Goal: Task Accomplishment & Management: Complete application form

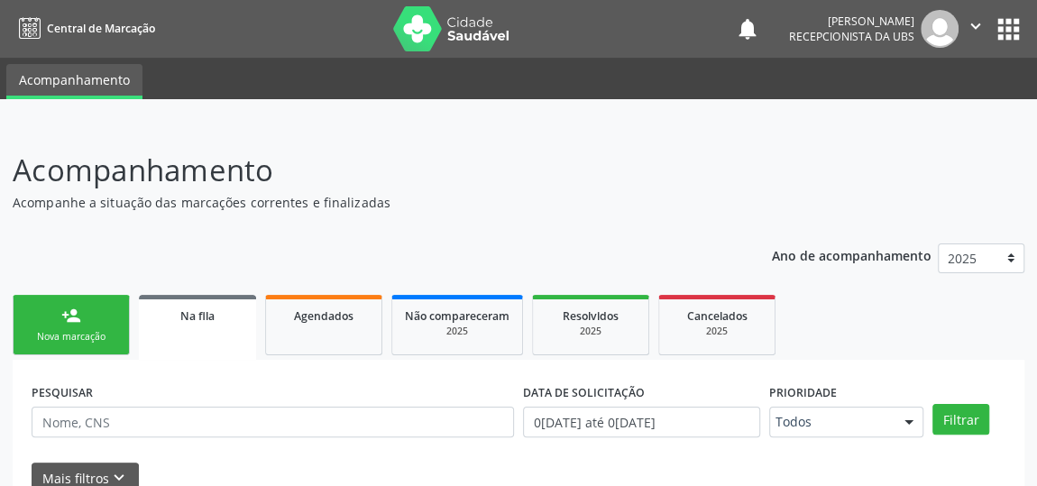
click at [98, 349] on link "person_add Nova marcação" at bounding box center [71, 325] width 117 height 60
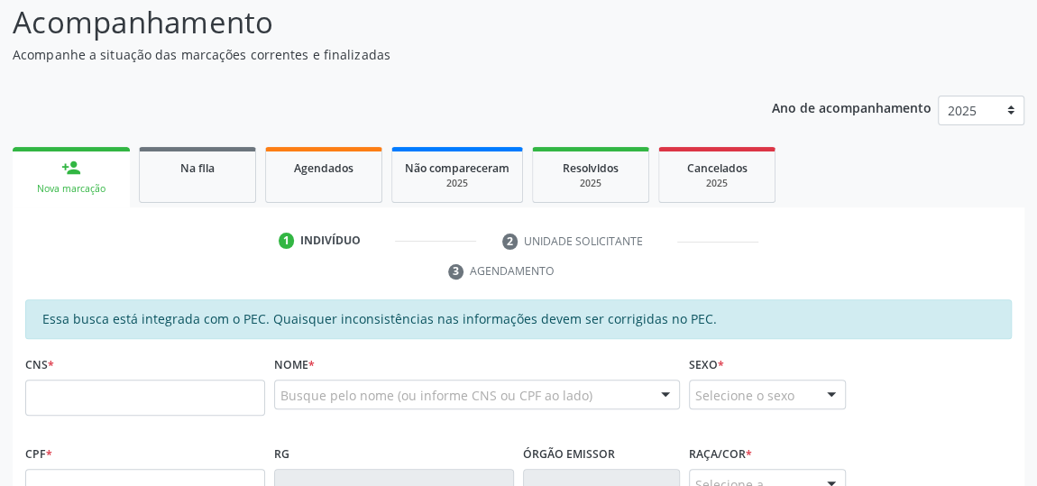
scroll to position [163, 0]
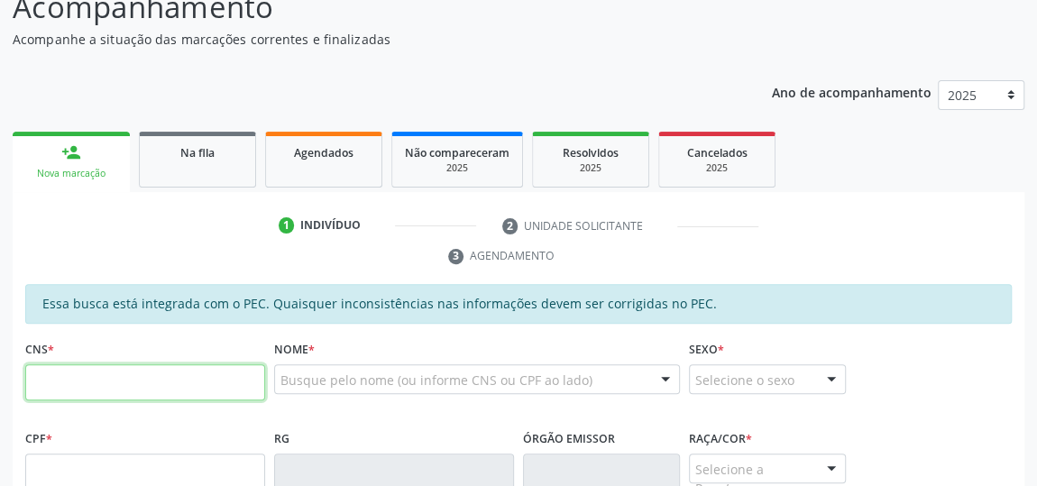
click at [127, 386] on input "text" at bounding box center [145, 382] width 240 height 36
paste input "707 0058 4764 0538"
type input "707 0058 4764 0538"
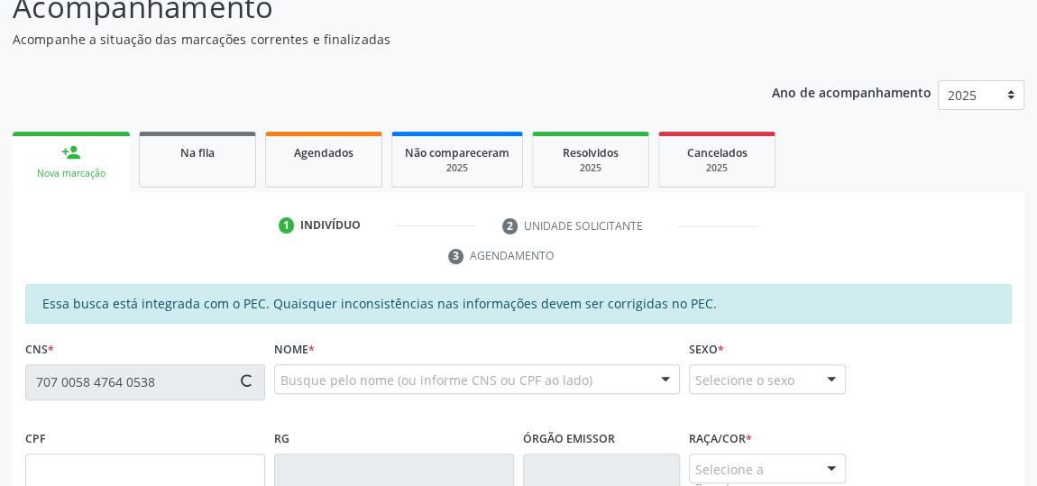
type input "024.816.094-09"
type input "1[DATE]"
type input "[PERSON_NAME]"
type input "[PHONE_NUMBER]"
type input "412"
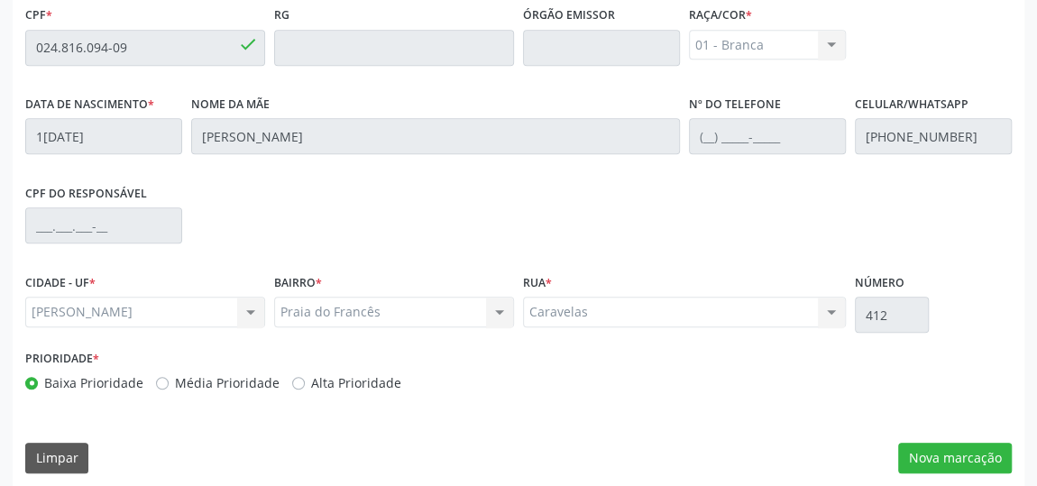
scroll to position [596, 0]
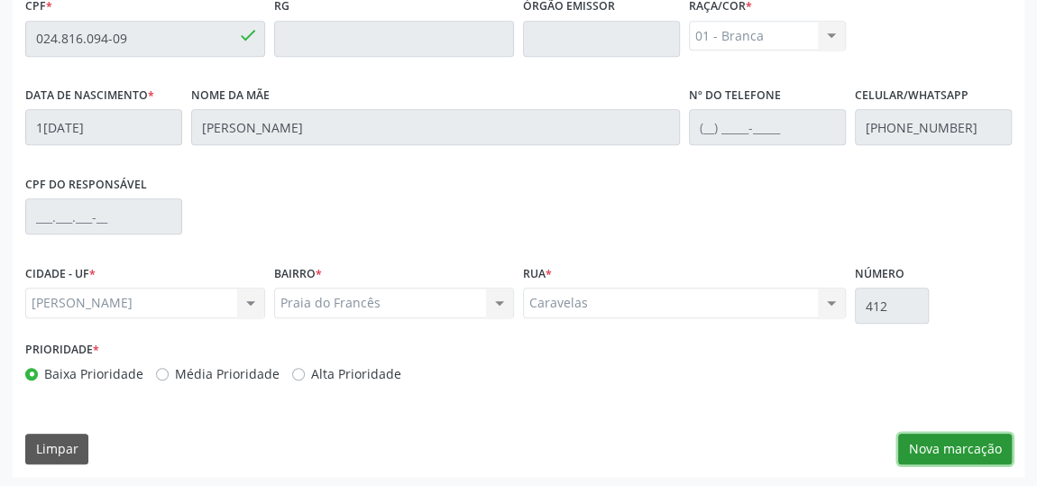
click at [947, 443] on button "Nova marcação" at bounding box center [955, 449] width 114 height 31
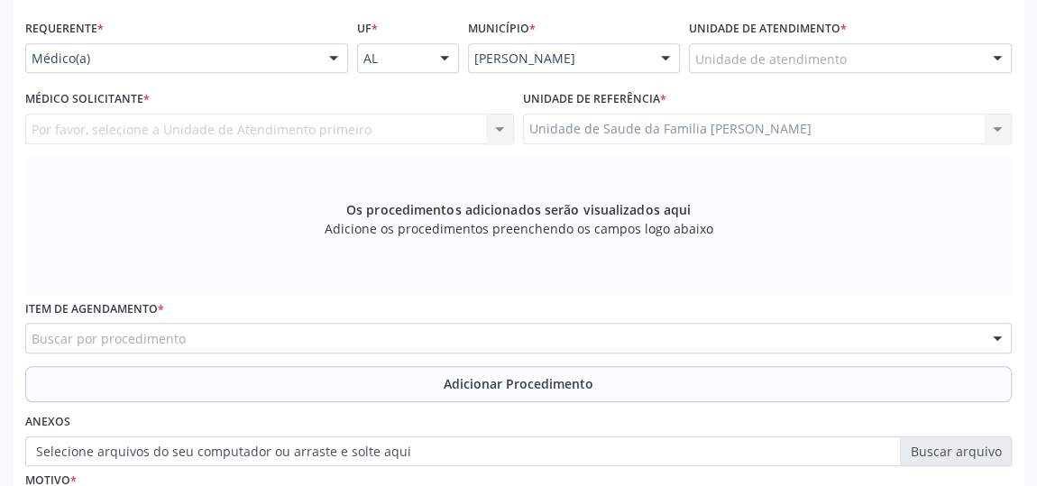
scroll to position [350, 0]
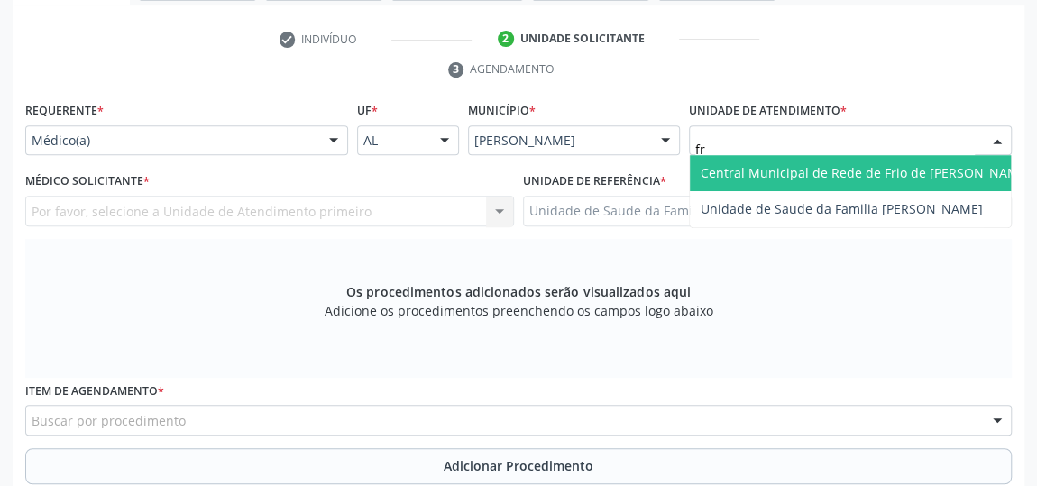
type input "fra"
click at [745, 165] on span "Unidade de Saude da Familia [PERSON_NAME]" at bounding box center [841, 172] width 282 height 17
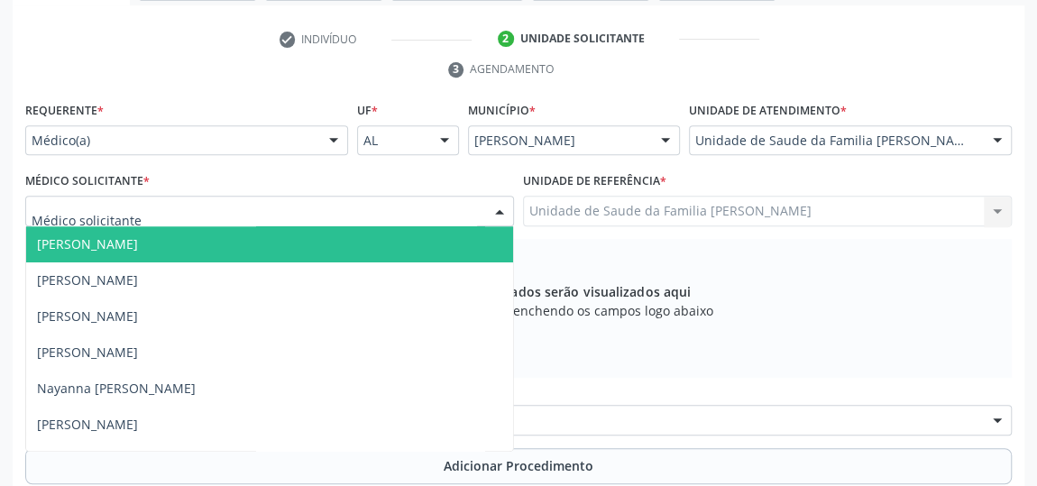
click at [93, 245] on span "[PERSON_NAME]" at bounding box center [87, 243] width 101 height 17
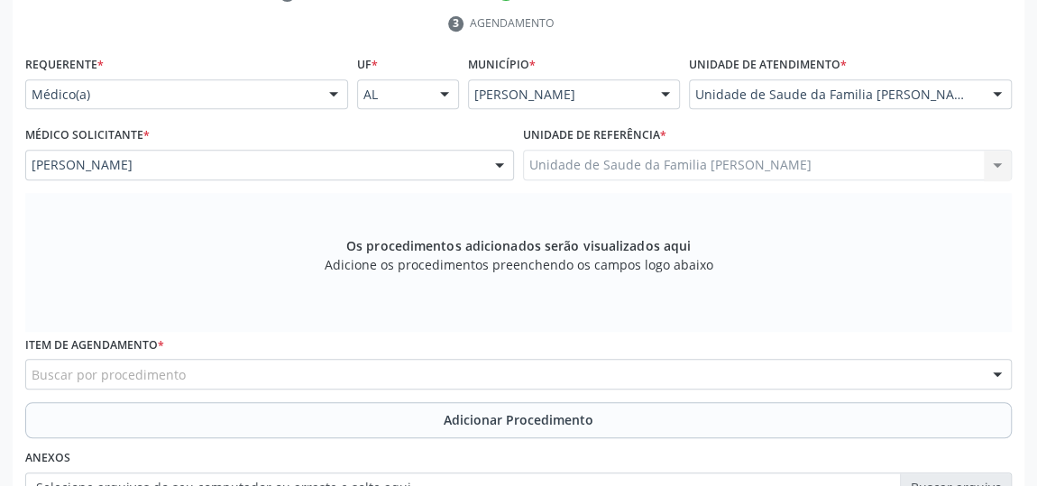
scroll to position [432, 0]
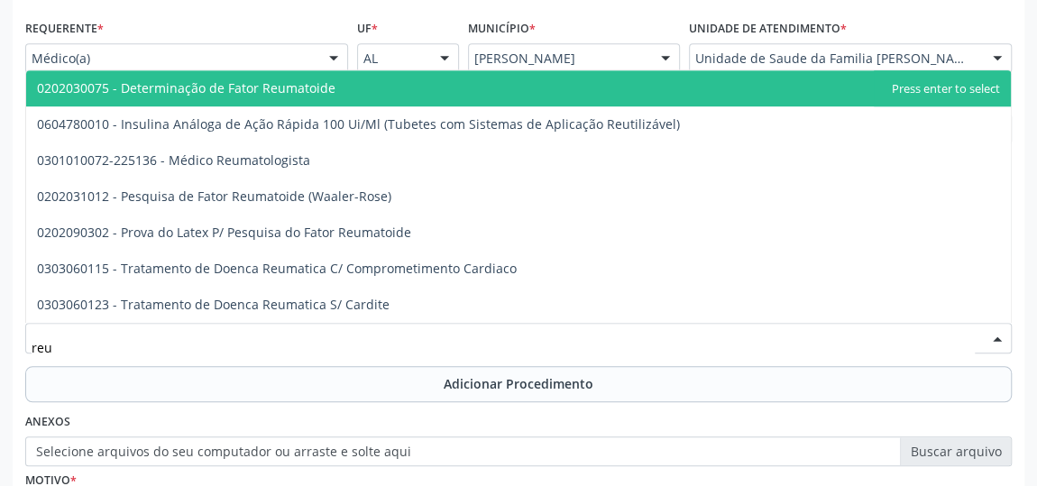
type input "reum"
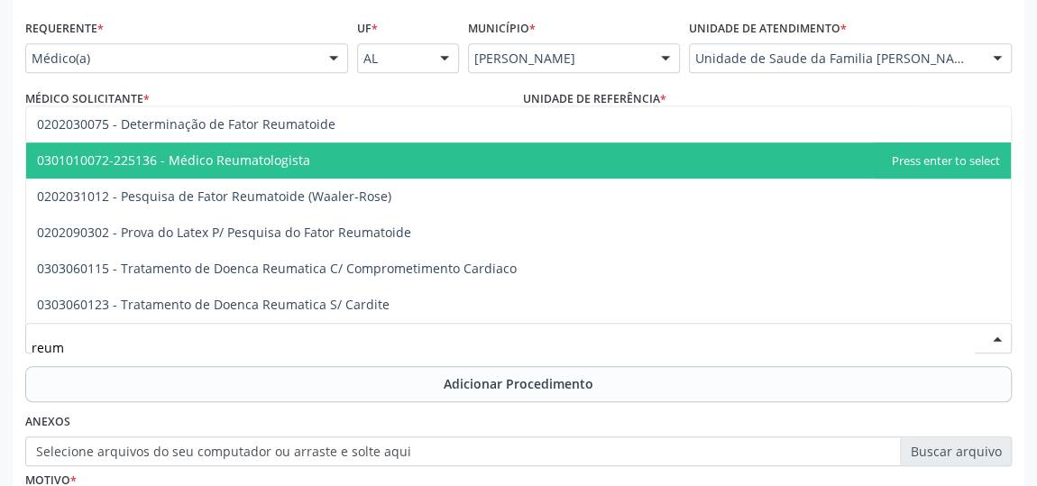
click at [289, 165] on span "0301010072-225136 - Médico Reumatologista" at bounding box center [173, 159] width 273 height 17
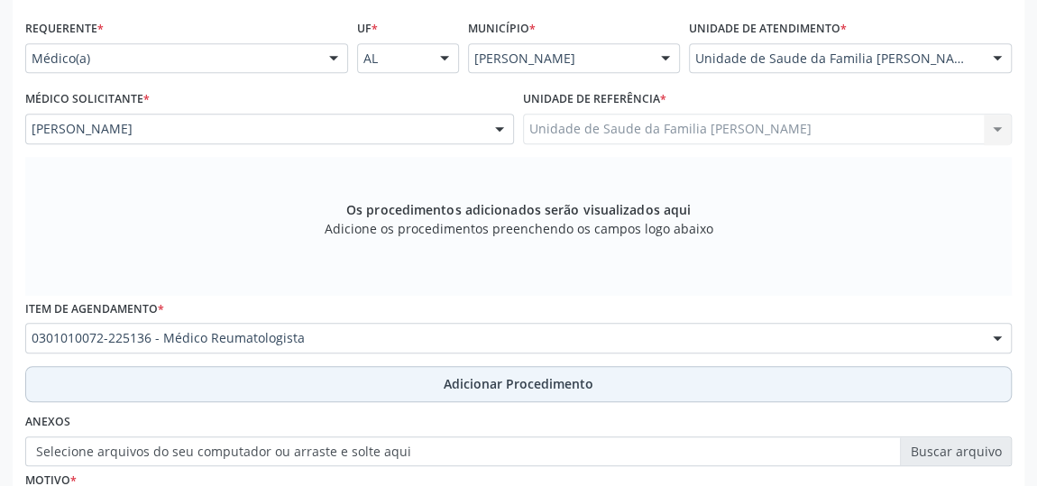
click at [445, 378] on span "Adicionar Procedimento" at bounding box center [519, 383] width 150 height 19
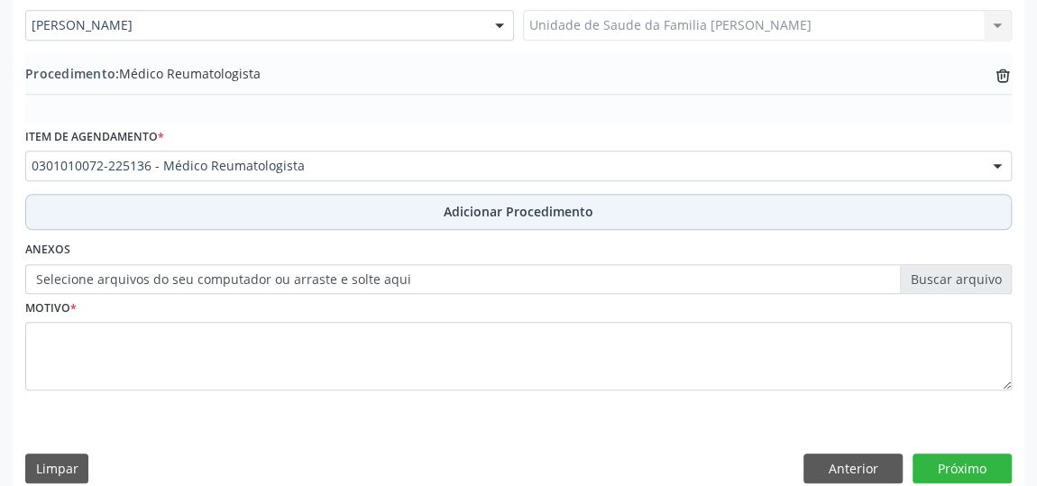
scroll to position [554, 0]
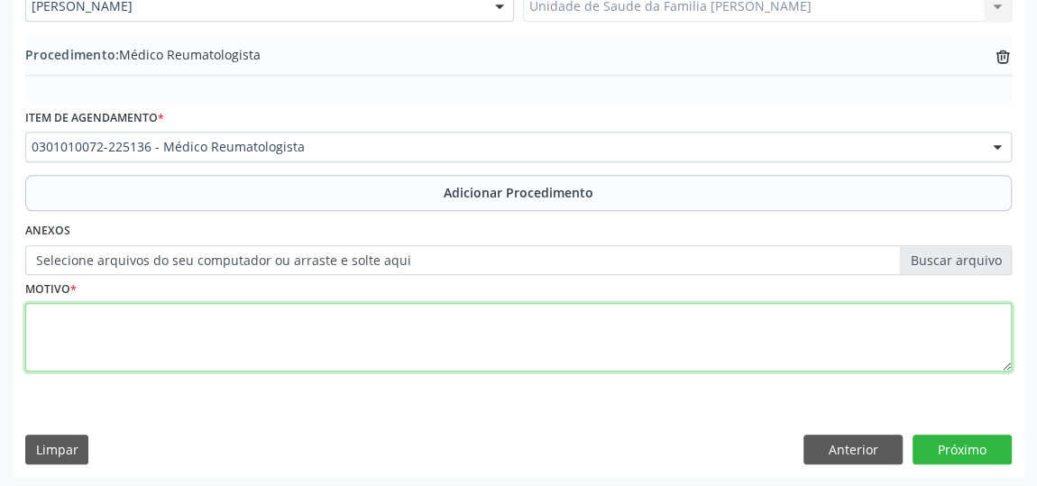
click at [48, 331] on textarea at bounding box center [518, 337] width 986 height 69
type textarea "Dor articular intensa pos arbovirose"
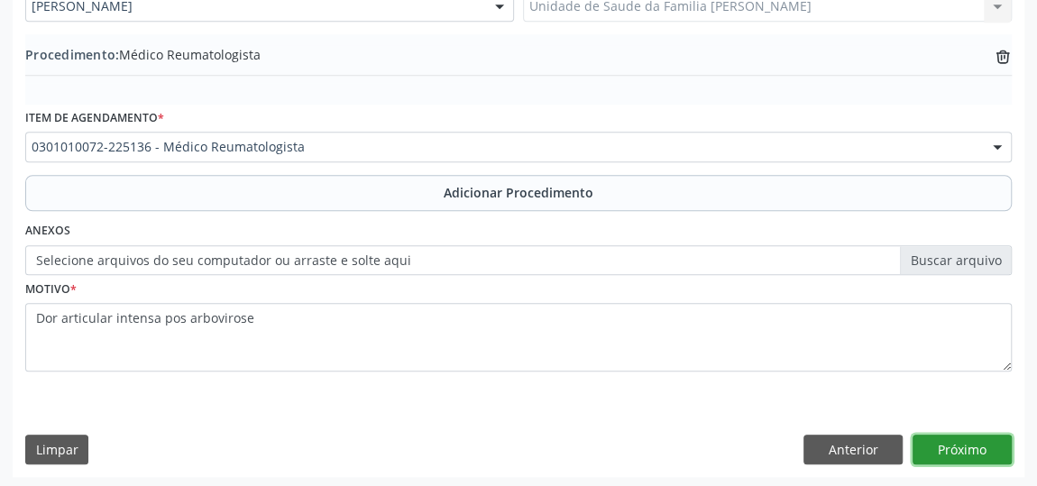
click at [962, 445] on button "Próximo" at bounding box center [961, 449] width 99 height 31
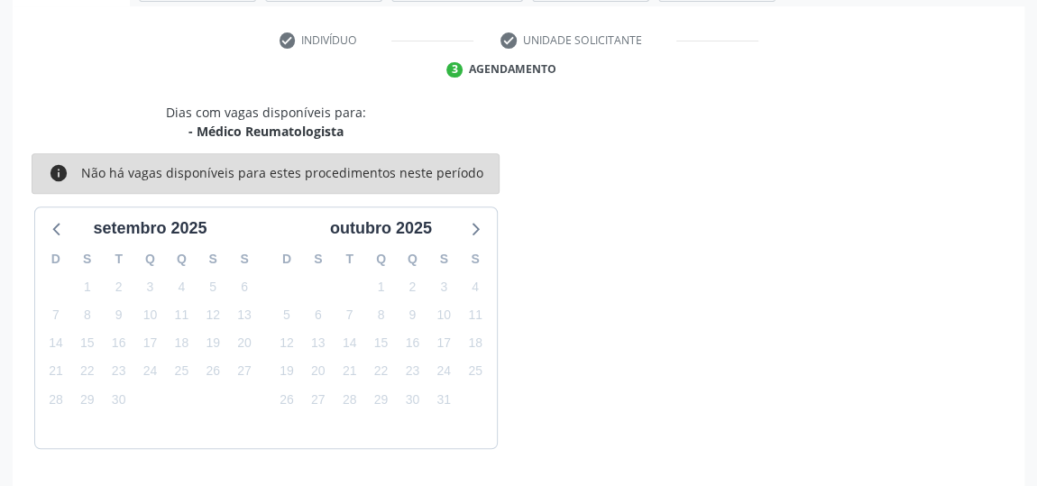
scroll to position [402, 0]
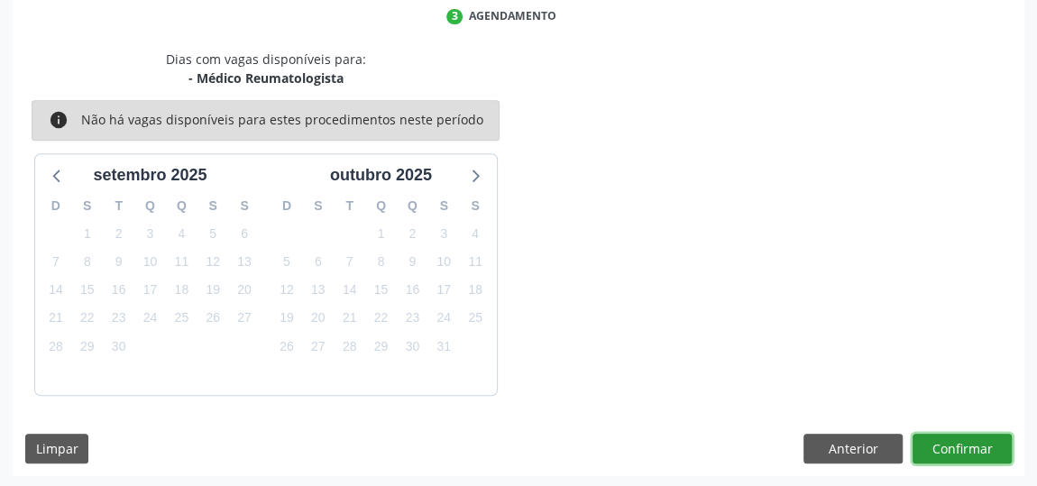
click at [962, 445] on button "Confirmar" at bounding box center [961, 449] width 99 height 31
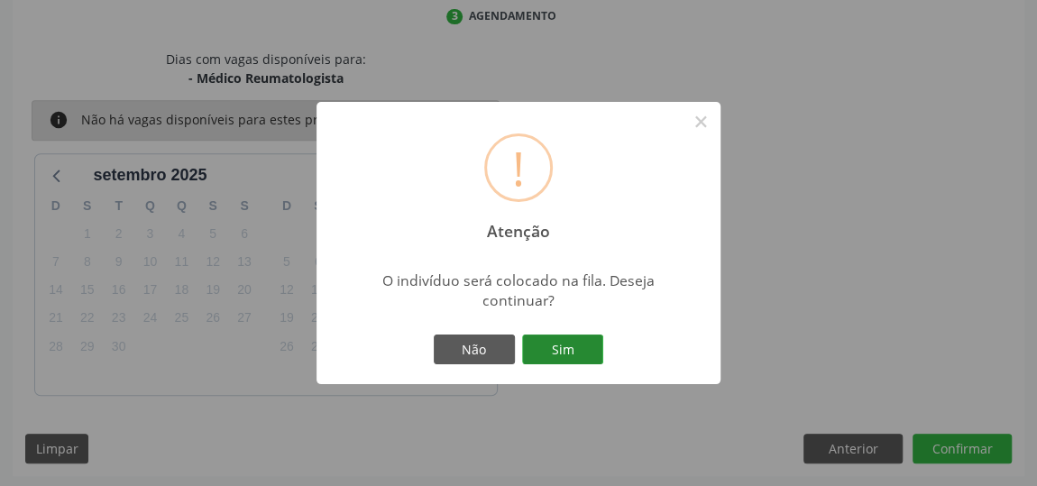
click at [590, 349] on button "Sim" at bounding box center [562, 349] width 81 height 31
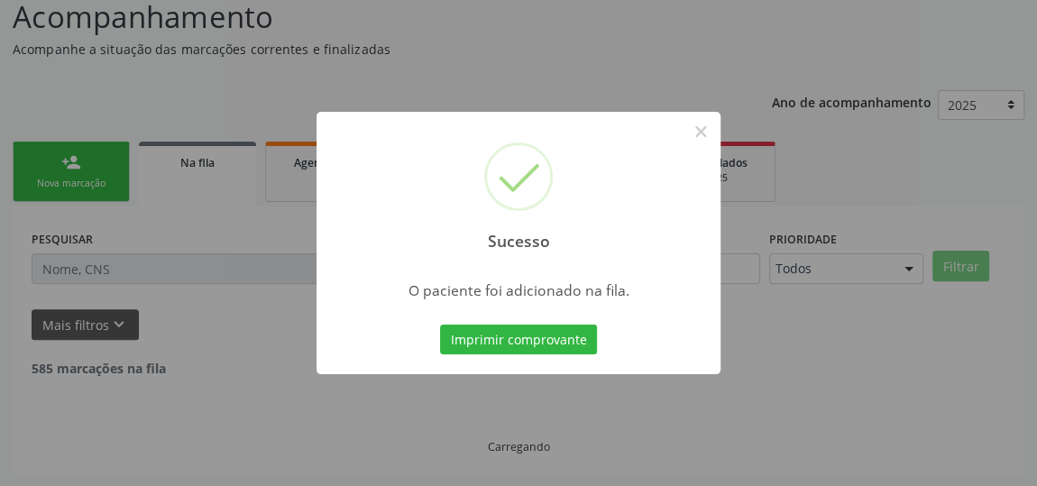
scroll to position [133, 0]
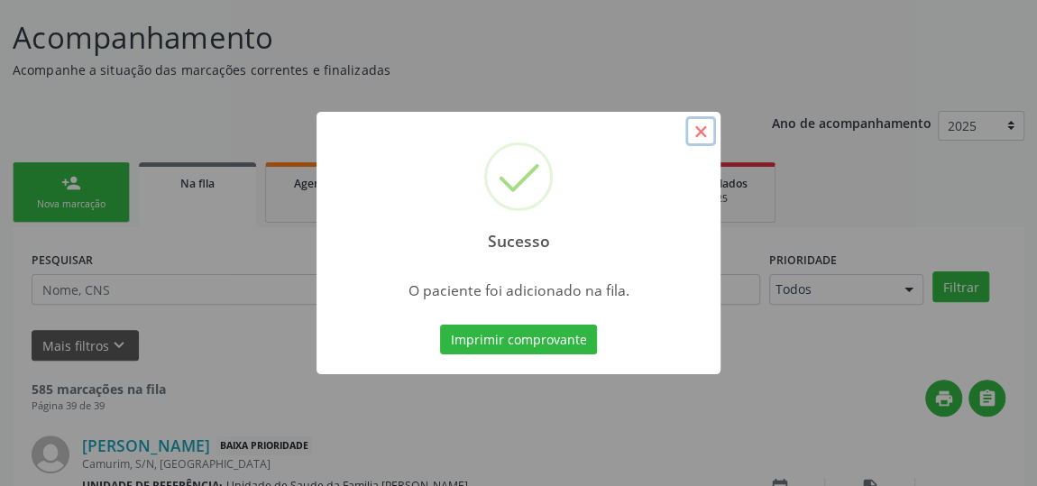
click at [704, 135] on button "×" at bounding box center [700, 131] width 31 height 31
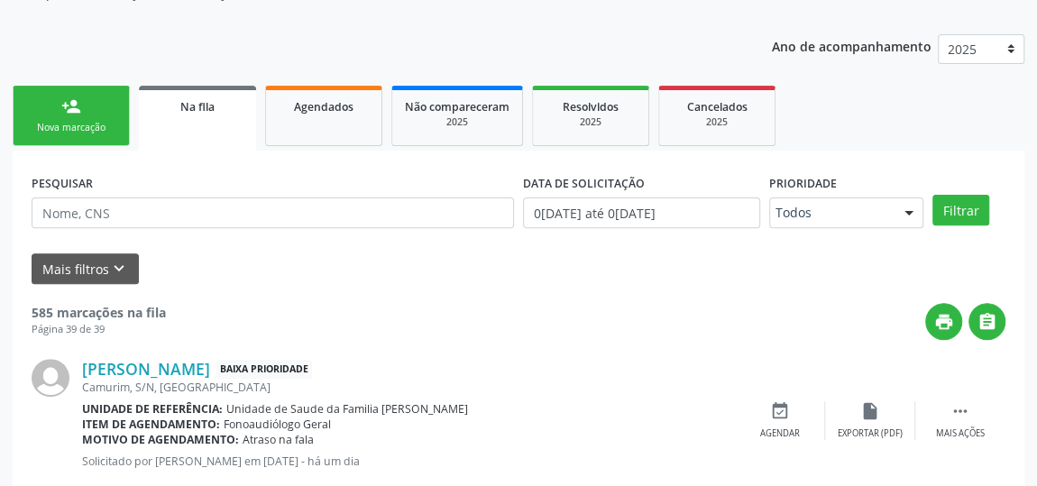
scroll to position [297, 0]
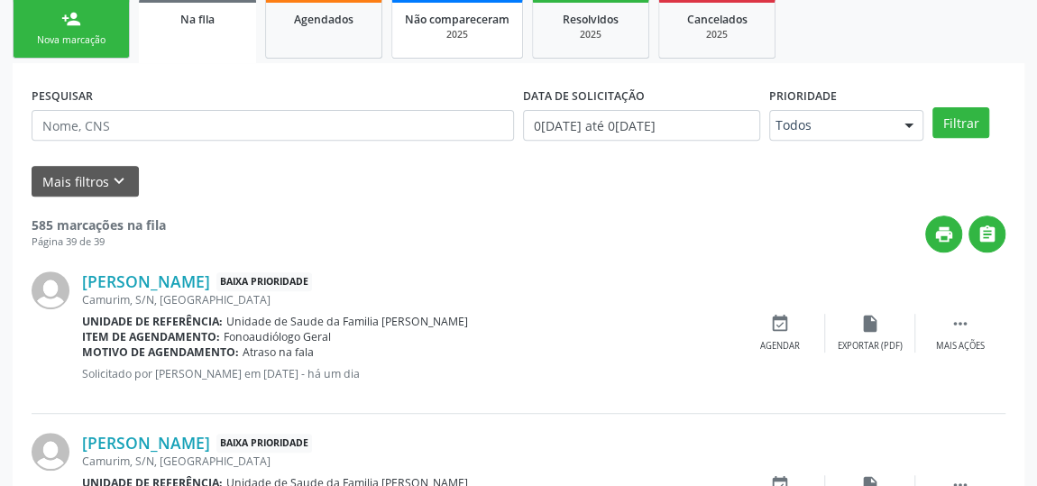
click at [413, 43] on link "Não compareceram 2025" at bounding box center [457, 28] width 132 height 60
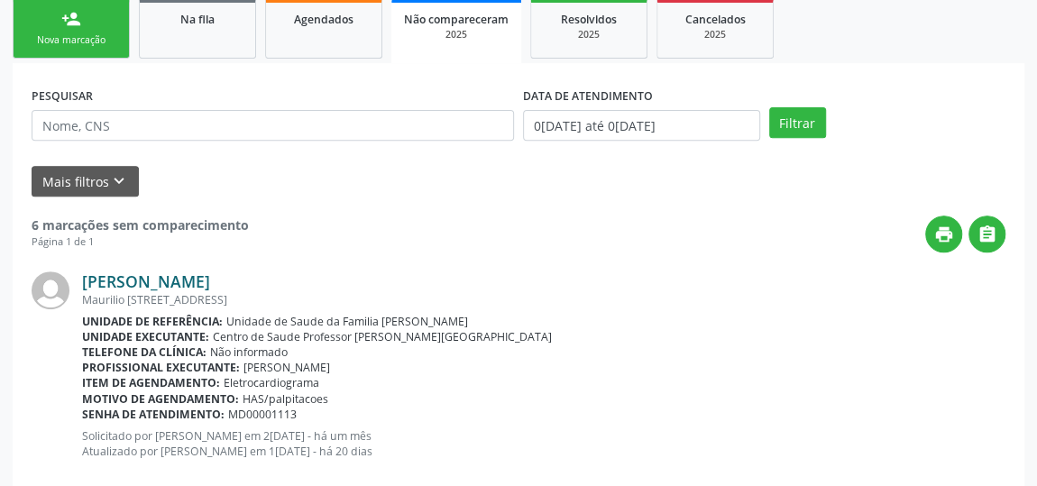
drag, startPoint x: 313, startPoint y: 283, endPoint x: 89, endPoint y: 285, distance: 223.6
click at [89, 285] on div "[PERSON_NAME]" at bounding box center [543, 281] width 923 height 20
click at [102, 275] on link "[PERSON_NAME]" at bounding box center [146, 281] width 128 height 20
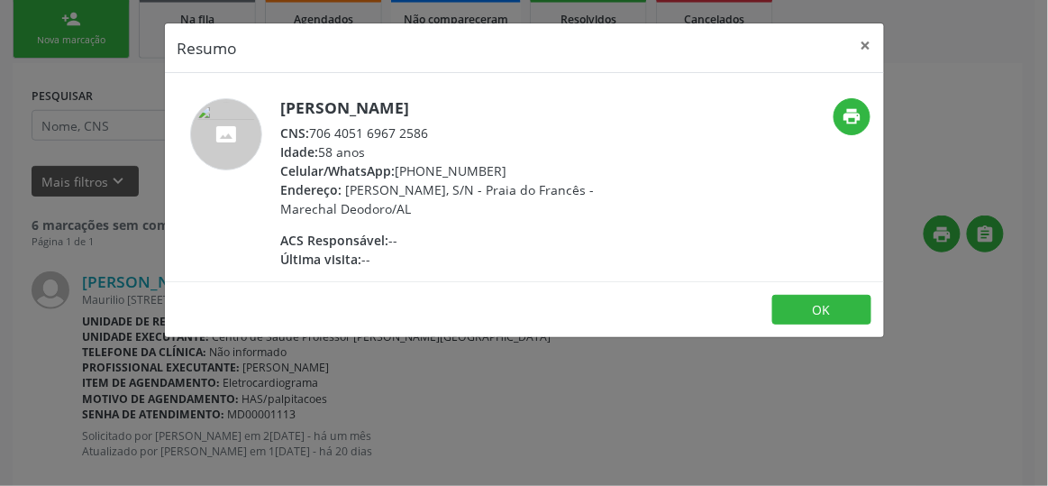
drag, startPoint x: 434, startPoint y: 130, endPoint x: 312, endPoint y: 133, distance: 121.7
click at [312, 133] on div "CNS: 706 4051 6967 2586" at bounding box center [456, 132] width 351 height 19
copy div "706 4051 6967 2586"
click at [860, 47] on button "×" at bounding box center [866, 45] width 36 height 44
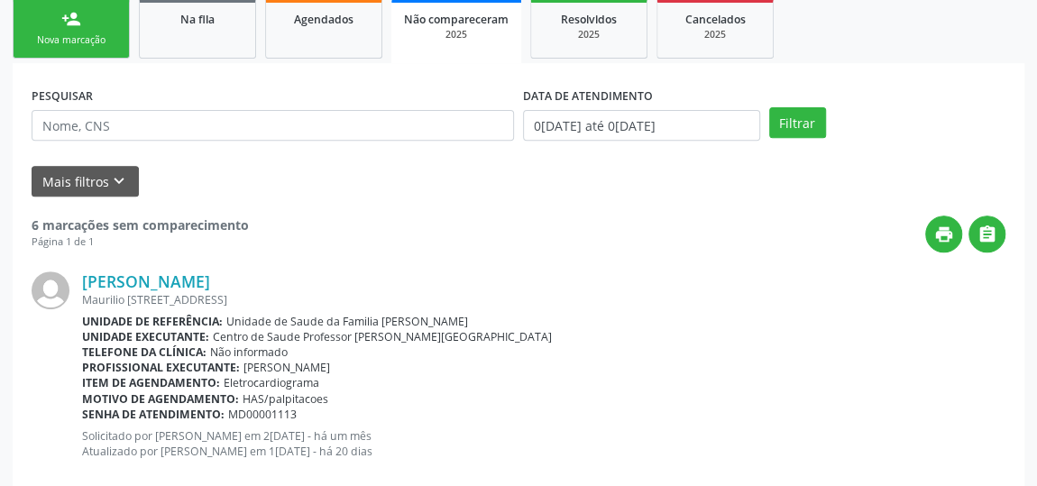
scroll to position [542, 0]
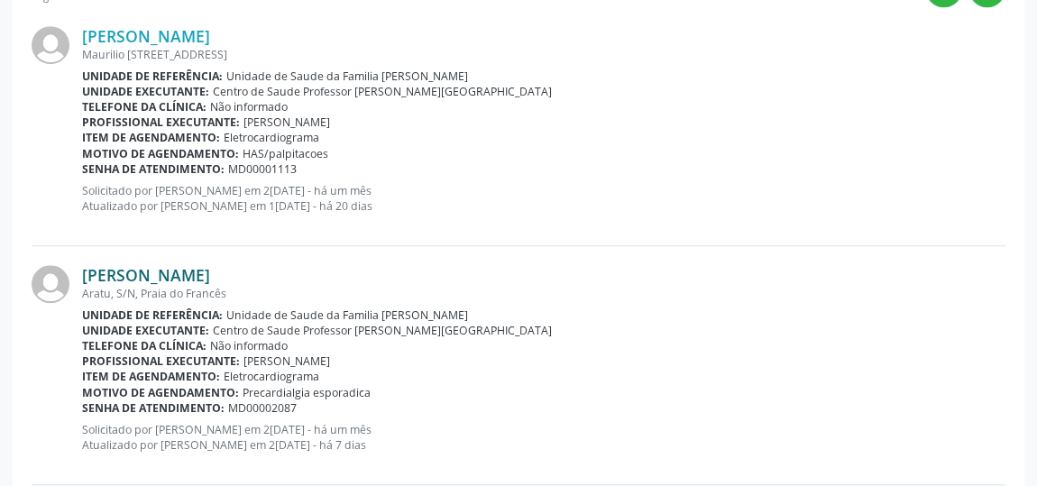
click at [210, 273] on link "[PERSON_NAME]" at bounding box center [146, 275] width 128 height 20
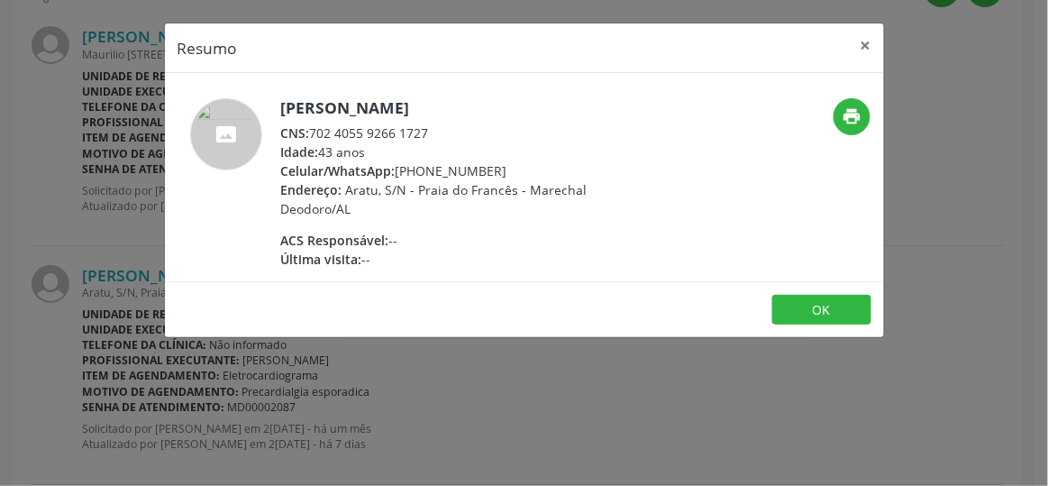
drag, startPoint x: 436, startPoint y: 129, endPoint x: 313, endPoint y: 131, distance: 123.5
click at [313, 131] on div "CNS: 702 4055 9266 1727" at bounding box center [456, 132] width 351 height 19
copy div "702 4055 9266 1727"
drag, startPoint x: 859, startPoint y: 47, endPoint x: 815, endPoint y: 61, distance: 46.5
click at [859, 47] on button "×" at bounding box center [866, 45] width 36 height 44
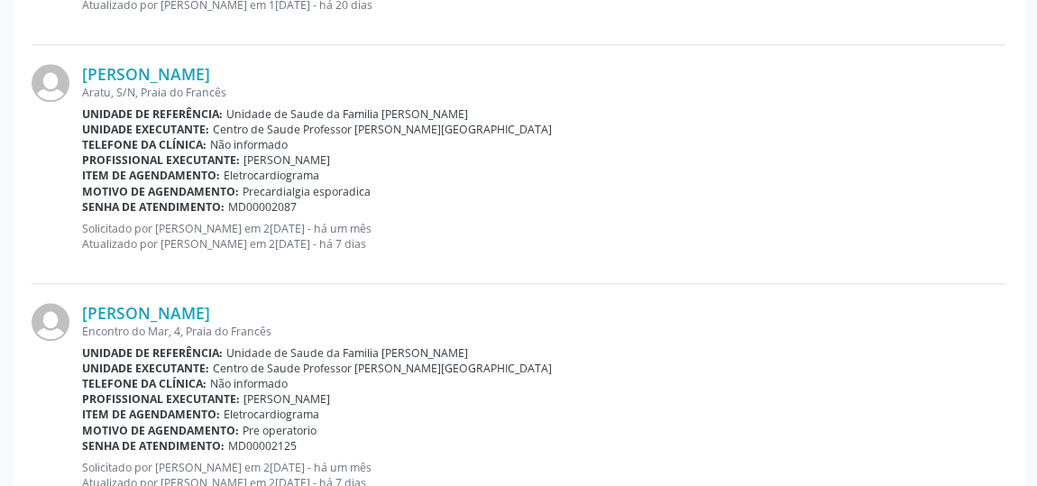
scroll to position [788, 0]
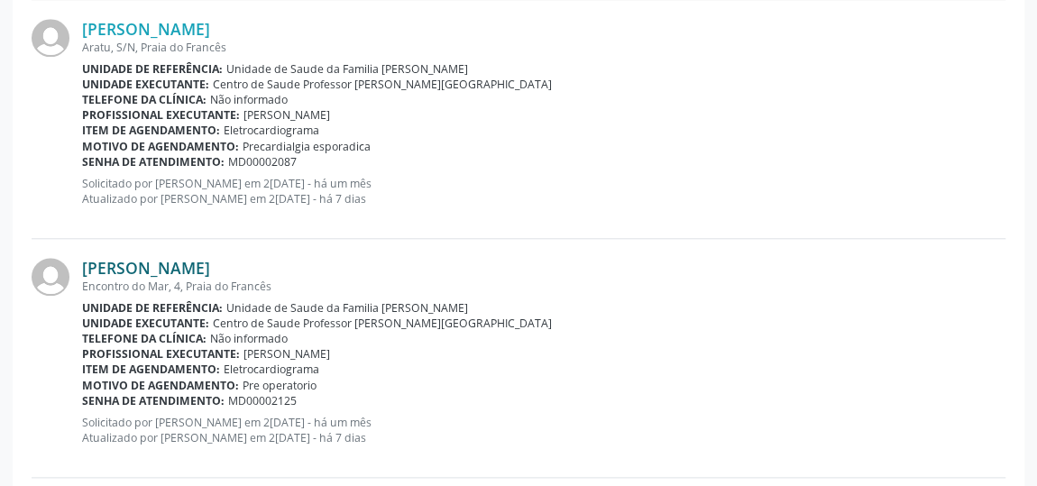
click at [210, 265] on link "[PERSON_NAME]" at bounding box center [146, 268] width 128 height 20
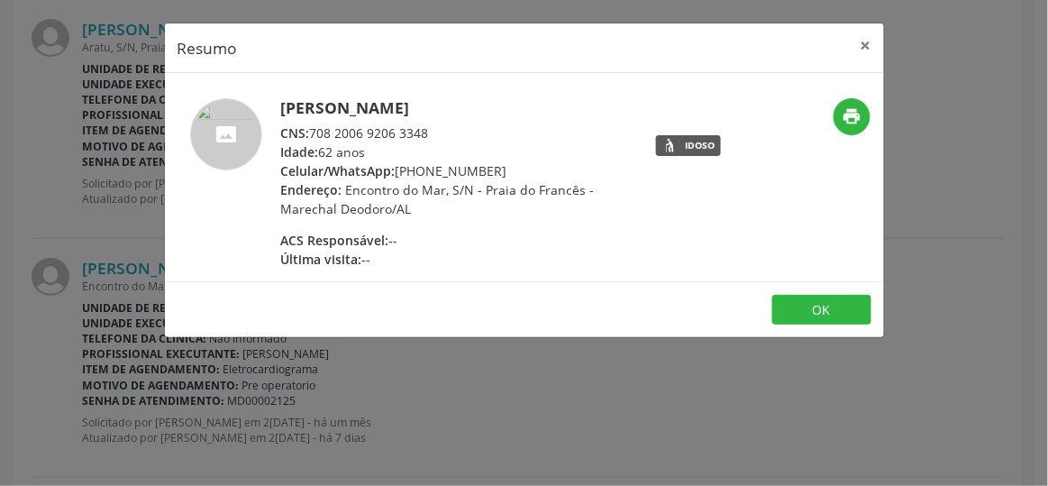
drag, startPoint x: 441, startPoint y: 134, endPoint x: 310, endPoint y: 124, distance: 131.1
click at [310, 124] on div "CNS: 708 2006 9206 3348" at bounding box center [456, 132] width 351 height 19
copy div "708 2006 9206 3348"
click at [351, 131] on div "CNS: 708 2006 9206 3348" at bounding box center [456, 132] width 351 height 19
click at [873, 44] on button "×" at bounding box center [866, 45] width 36 height 44
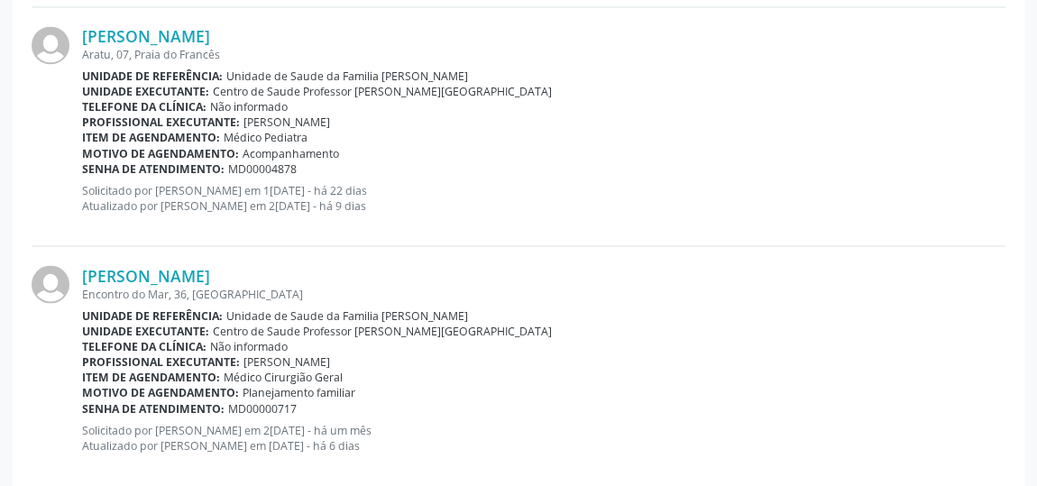
scroll to position [1523, 0]
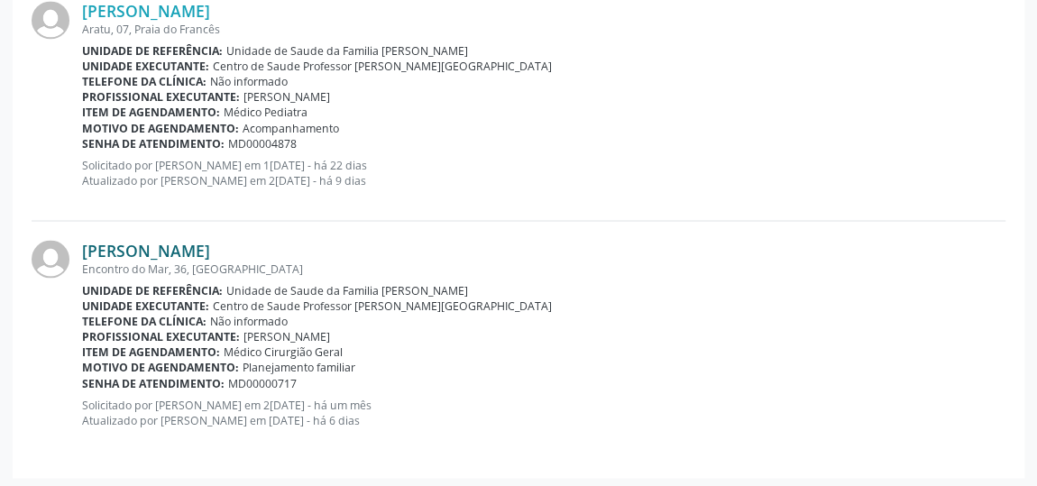
click at [210, 247] on link "[PERSON_NAME]" at bounding box center [146, 250] width 128 height 20
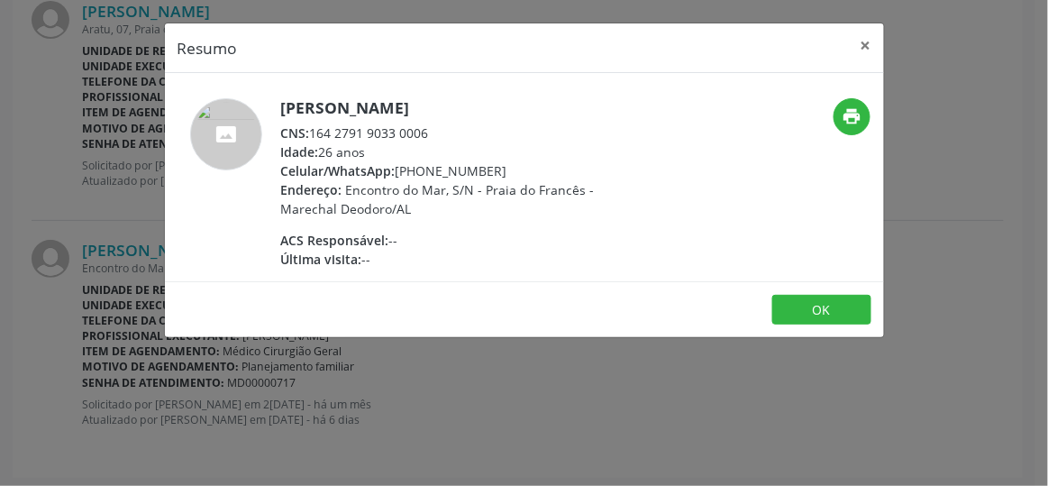
drag, startPoint x: 430, startPoint y: 127, endPoint x: 312, endPoint y: 128, distance: 118.1
click at [312, 128] on div "CNS: 164 2791 9033 0006" at bounding box center [456, 132] width 351 height 19
copy div "164 2791 9033 0006"
click at [864, 45] on button "×" at bounding box center [866, 45] width 36 height 44
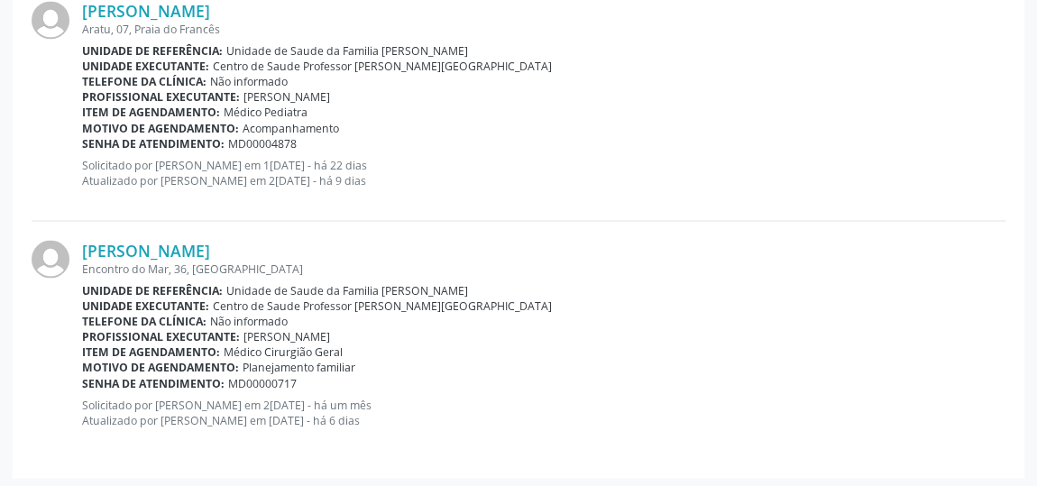
scroll to position [1276, 0]
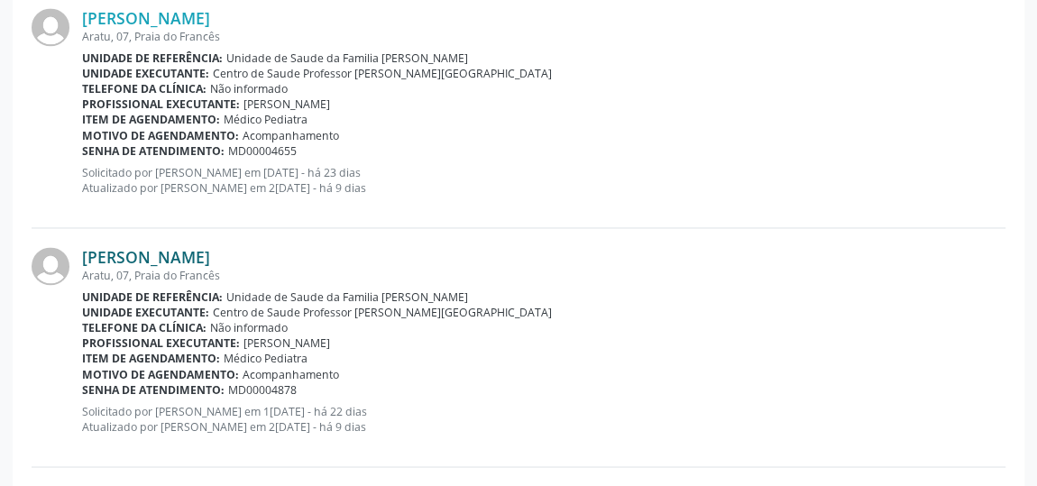
click at [210, 250] on link "[PERSON_NAME]" at bounding box center [146, 257] width 128 height 20
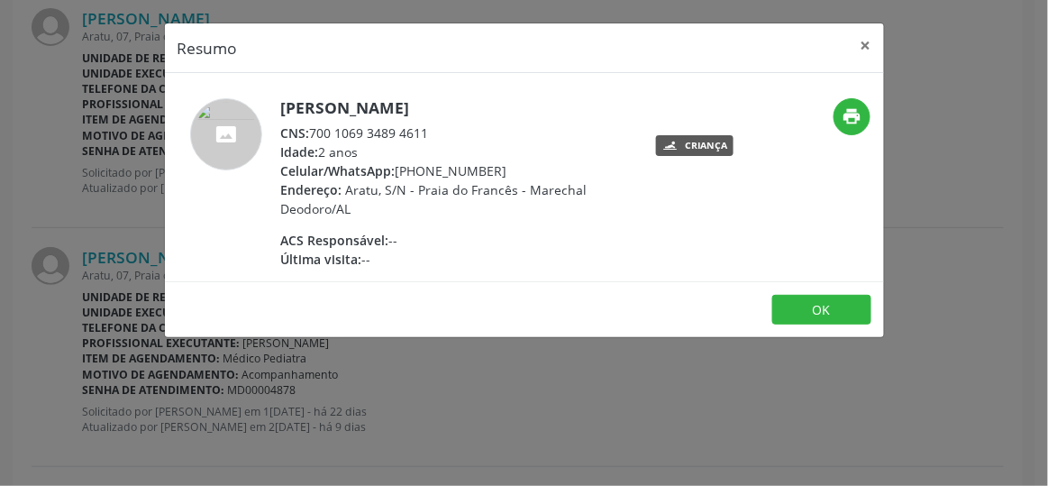
drag, startPoint x: 433, startPoint y: 133, endPoint x: 307, endPoint y: 138, distance: 125.4
click at [307, 138] on div "CNS: 700 1069 3489 4611" at bounding box center [456, 132] width 351 height 19
copy div "700 1069 3489 4611"
click at [868, 44] on button "×" at bounding box center [866, 45] width 36 height 44
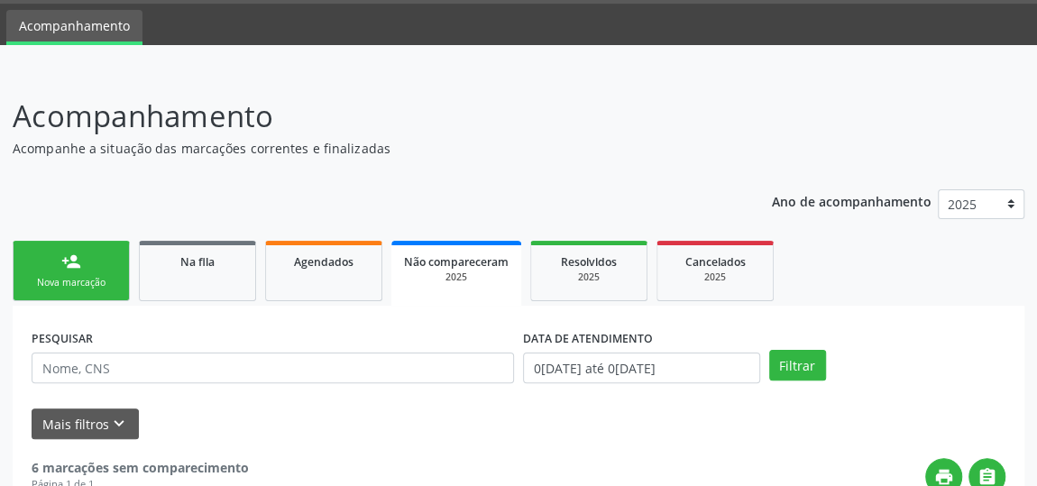
scroll to position [0, 0]
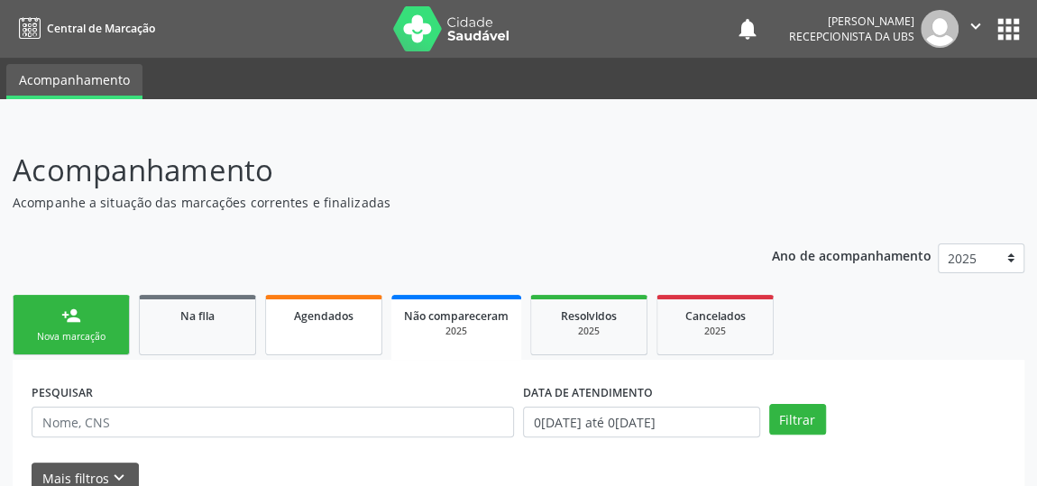
click at [346, 338] on link "Agendados" at bounding box center [323, 325] width 117 height 60
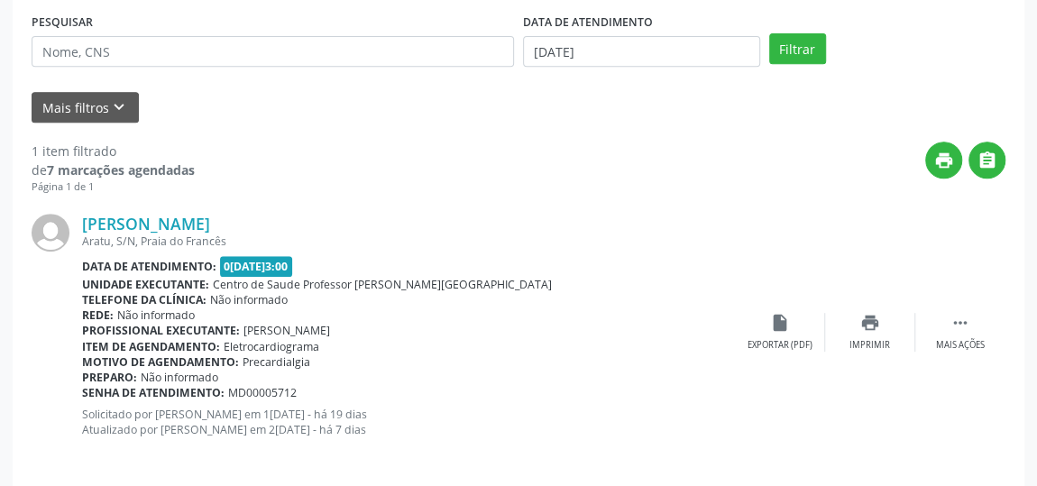
scroll to position [383, 0]
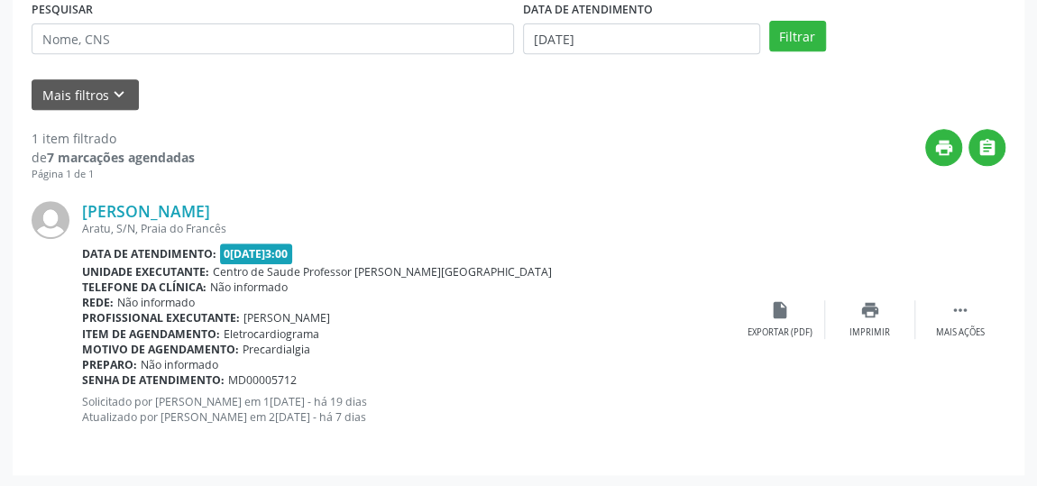
click at [599, 52] on div "DATA DE ATENDIMENTO 0[DATE]" at bounding box center [641, 30] width 246 height 70
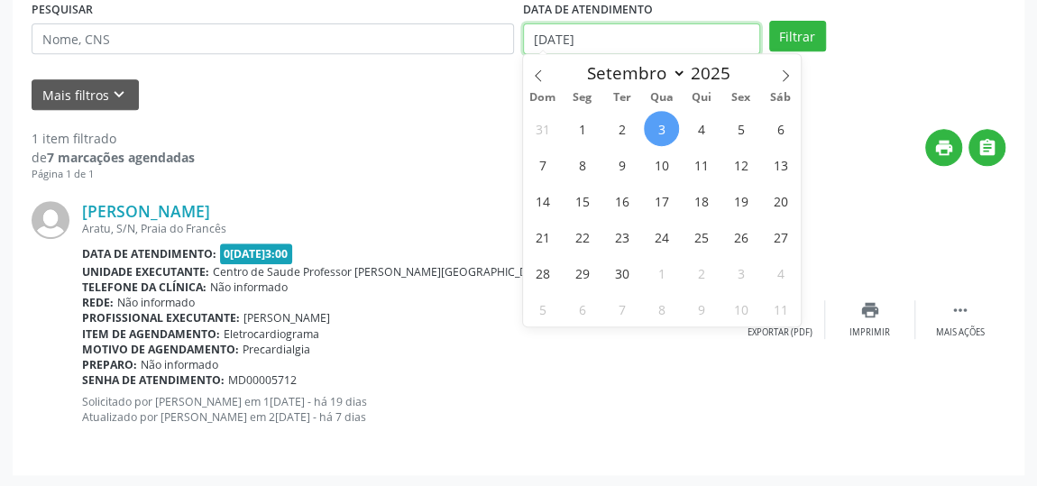
click at [613, 38] on input "[DATE]" at bounding box center [641, 38] width 237 height 31
click at [532, 77] on icon at bounding box center [538, 75] width 13 height 13
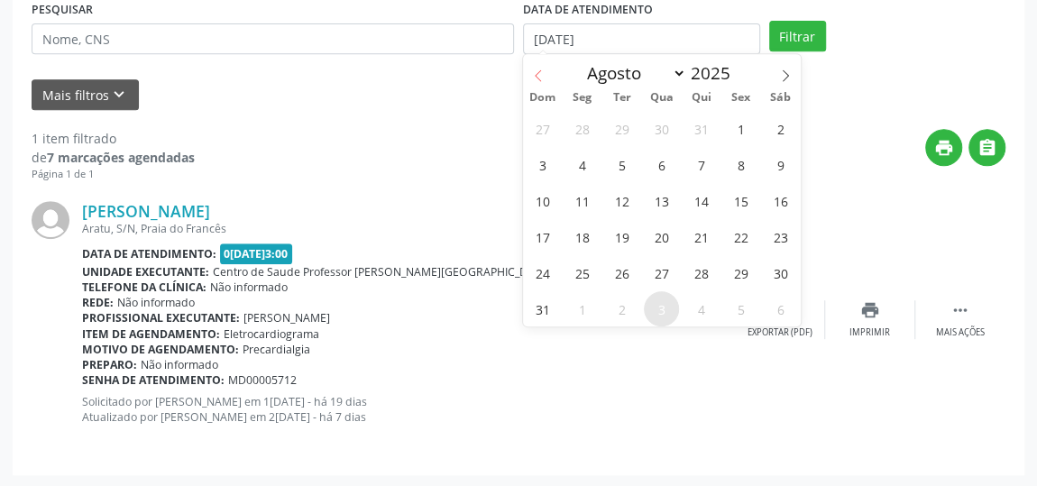
click at [532, 77] on icon at bounding box center [538, 75] width 13 height 13
select select "6"
click at [625, 125] on span "1" at bounding box center [621, 128] width 35 height 35
type input "0[DATE]"
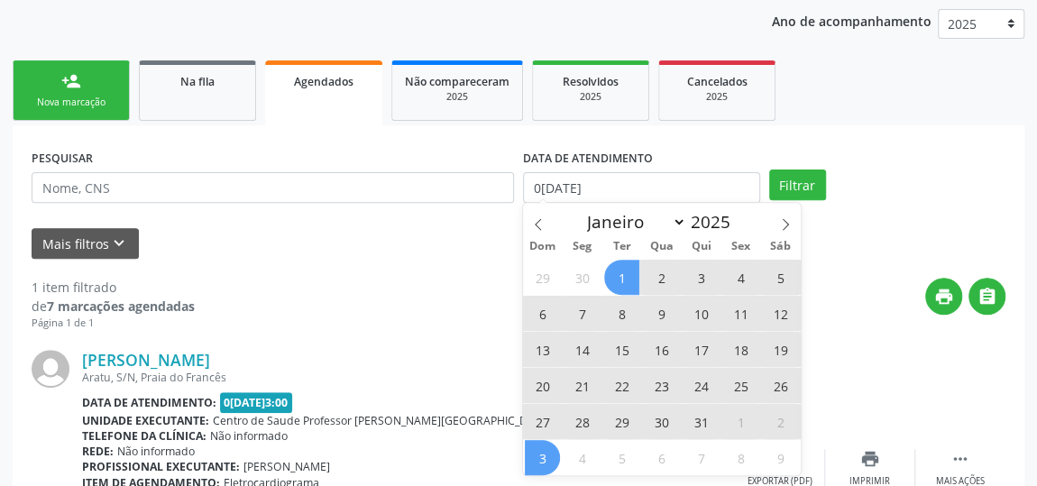
scroll to position [137, 0]
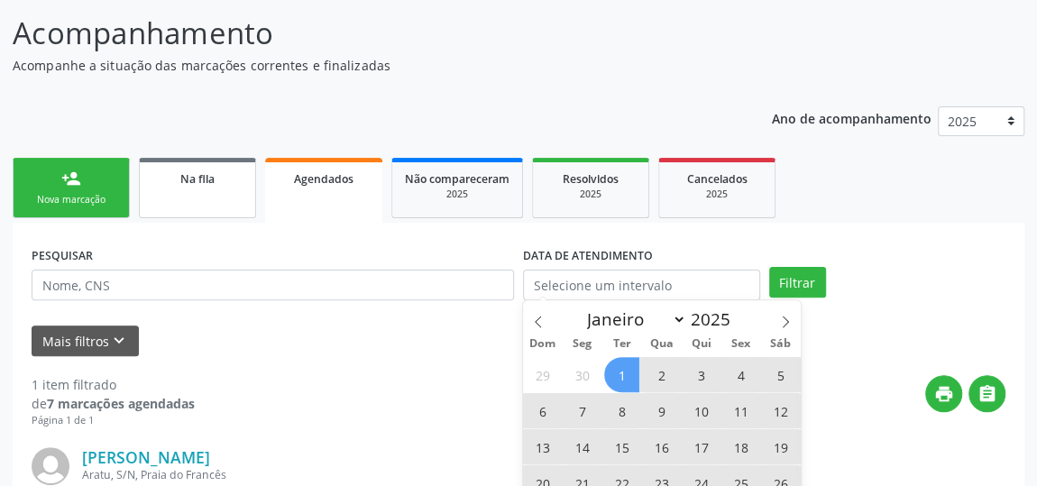
click at [188, 186] on link "Na fila" at bounding box center [197, 188] width 117 height 60
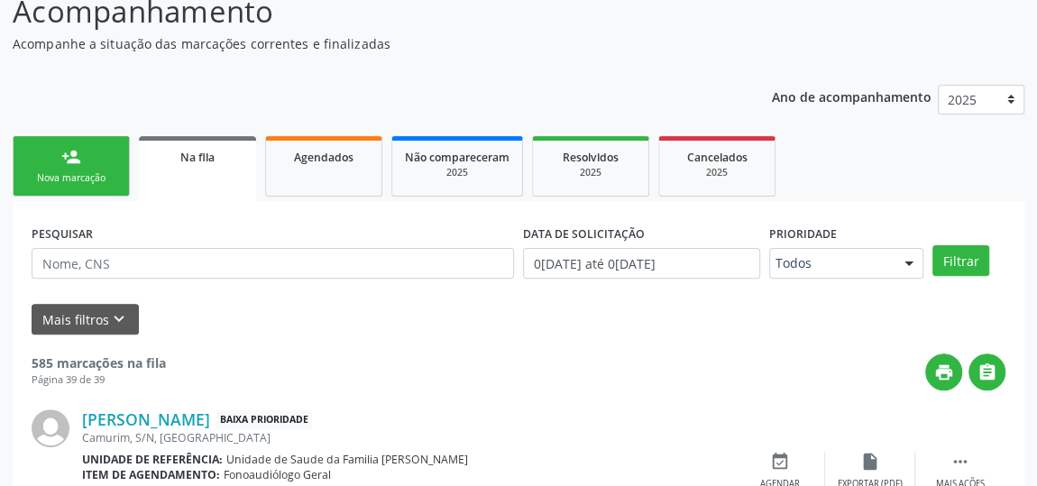
scroll to position [163, 0]
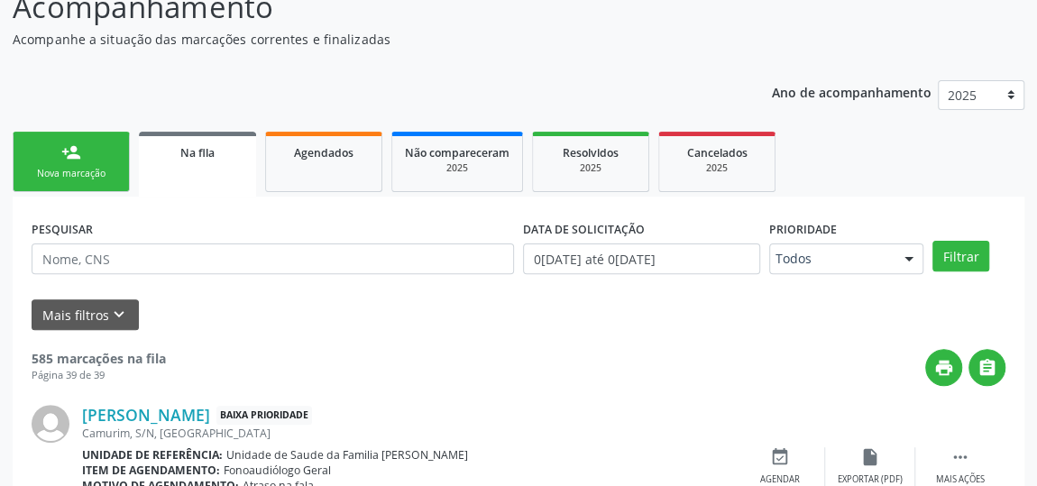
click at [16, 158] on link "person_add Nova marcação" at bounding box center [71, 162] width 117 height 60
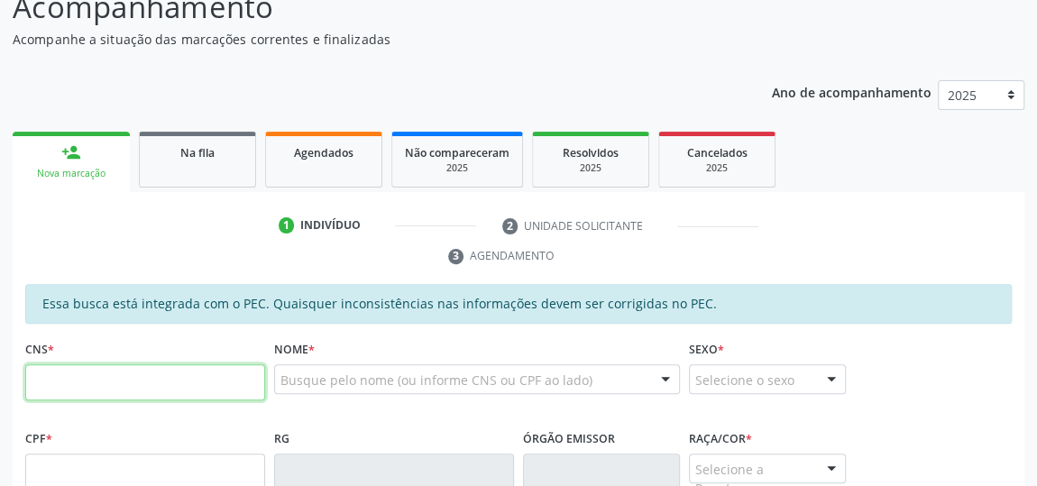
click at [78, 383] on input "text" at bounding box center [145, 382] width 240 height 36
type input "700 5099 4505 7960"
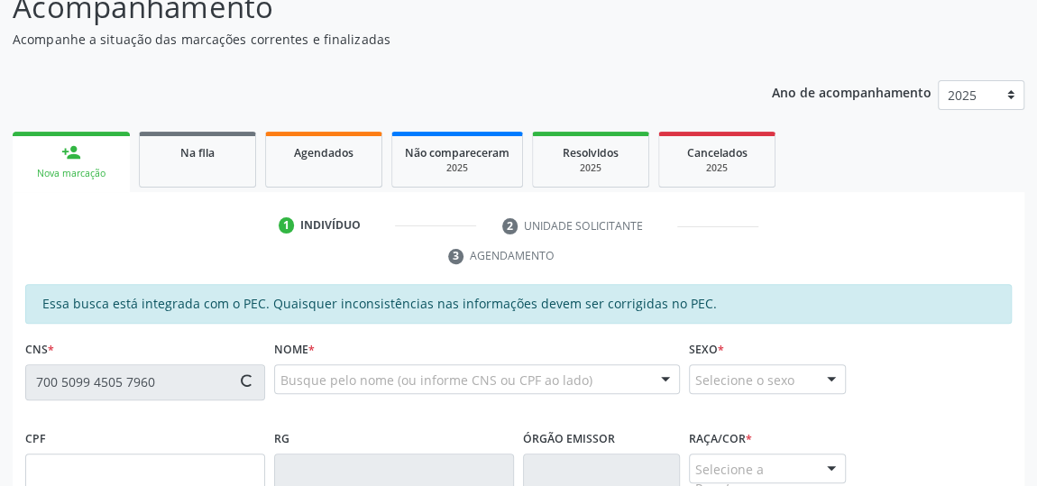
type input "392.773.720-87"
type input "2[DATE]"
type input "Ely Ignez [PERSON_NAME]"
type input "[PHONE_NUMBER]"
type input "11"
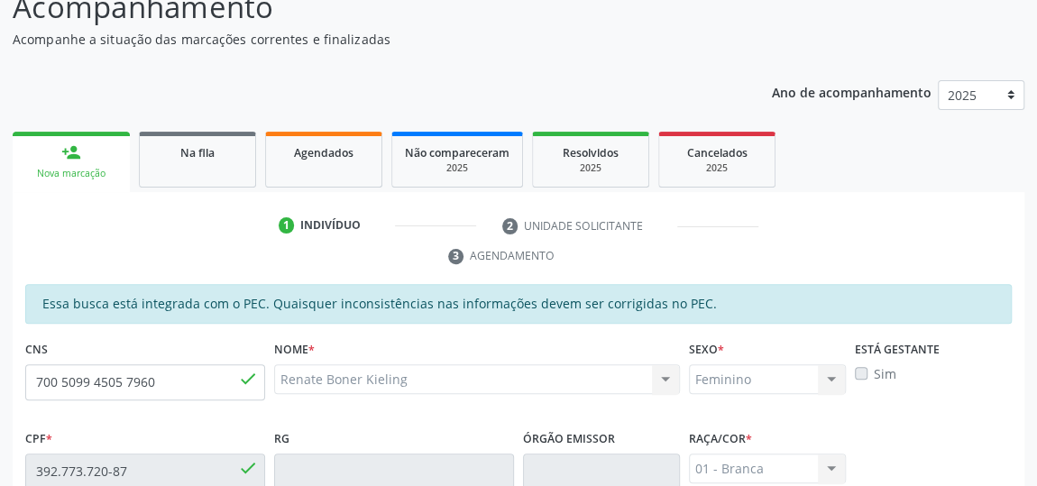
click at [243, 261] on ul "1 Indivíduo 2 Unidade solicitante 3 Agendamento" at bounding box center [518, 241] width 1011 height 60
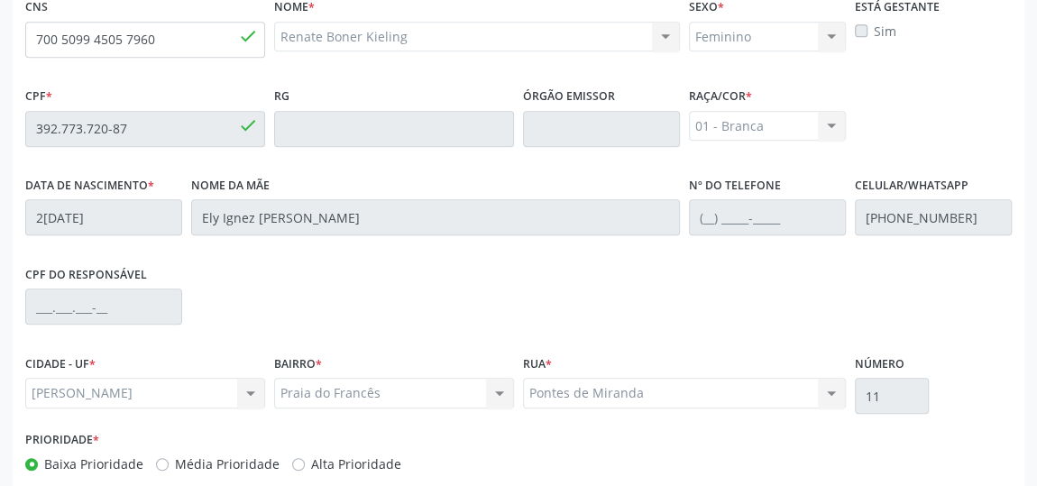
scroll to position [596, 0]
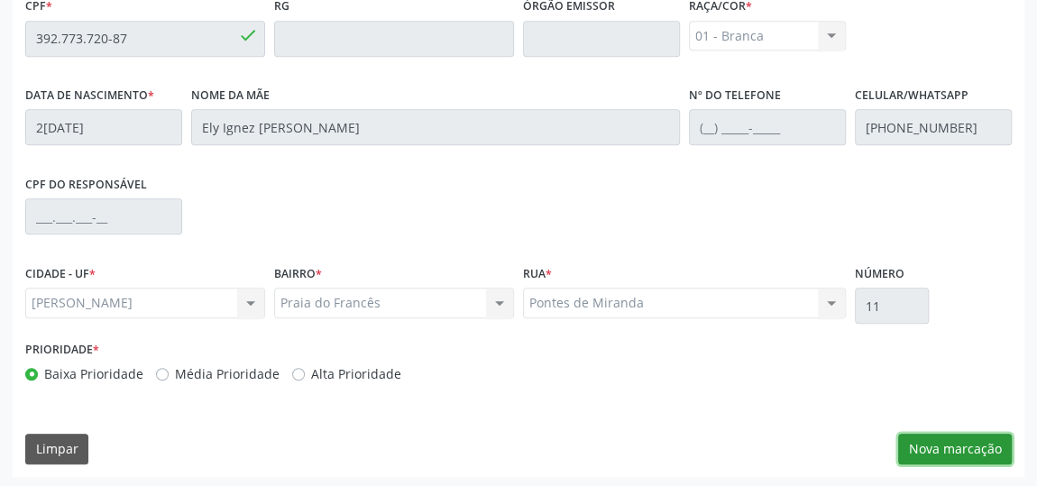
click at [962, 448] on button "Nova marcação" at bounding box center [955, 449] width 114 height 31
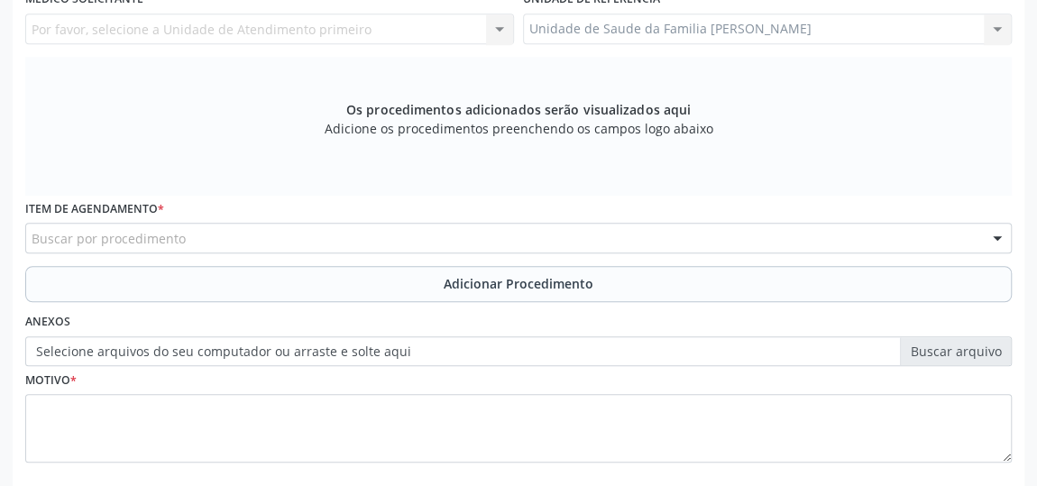
scroll to position [350, 0]
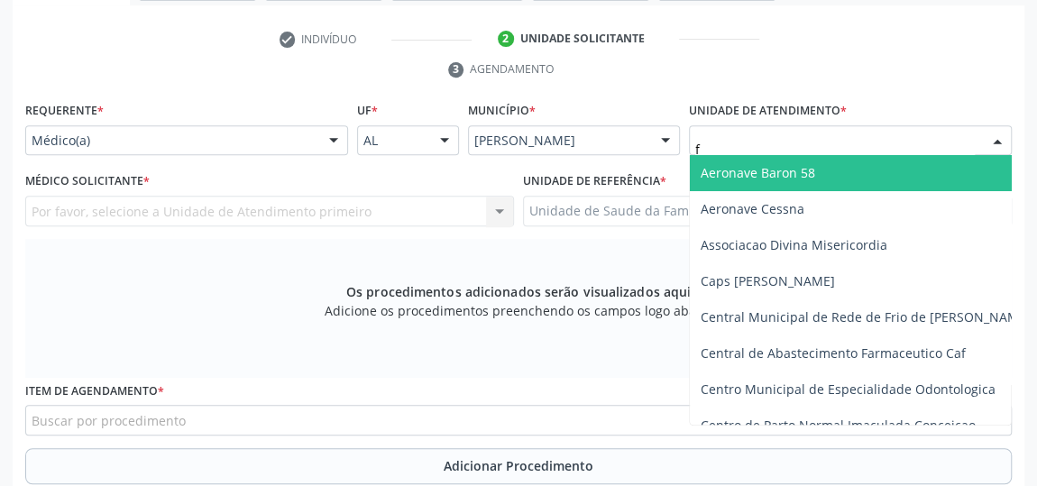
type input "fr"
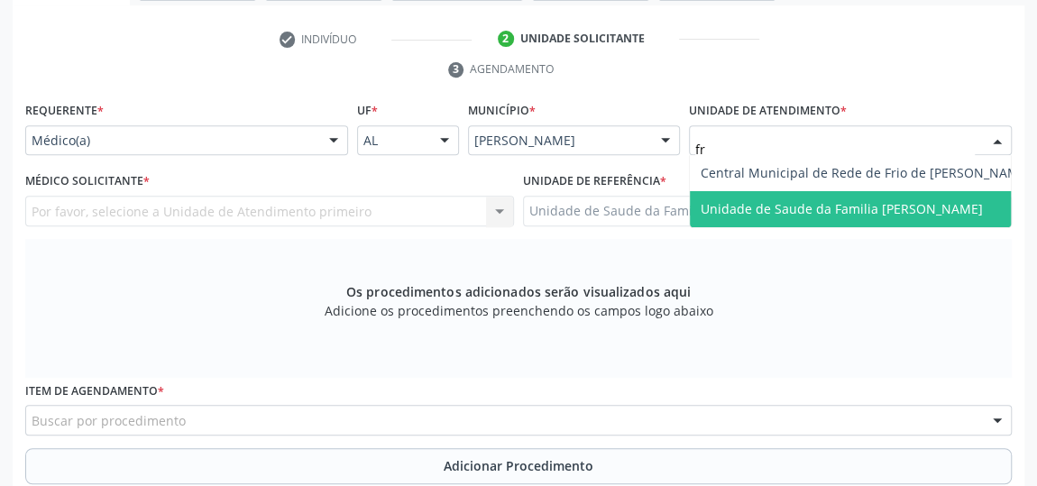
click at [815, 203] on span "Unidade de Saude da Familia [PERSON_NAME]" at bounding box center [841, 208] width 282 height 17
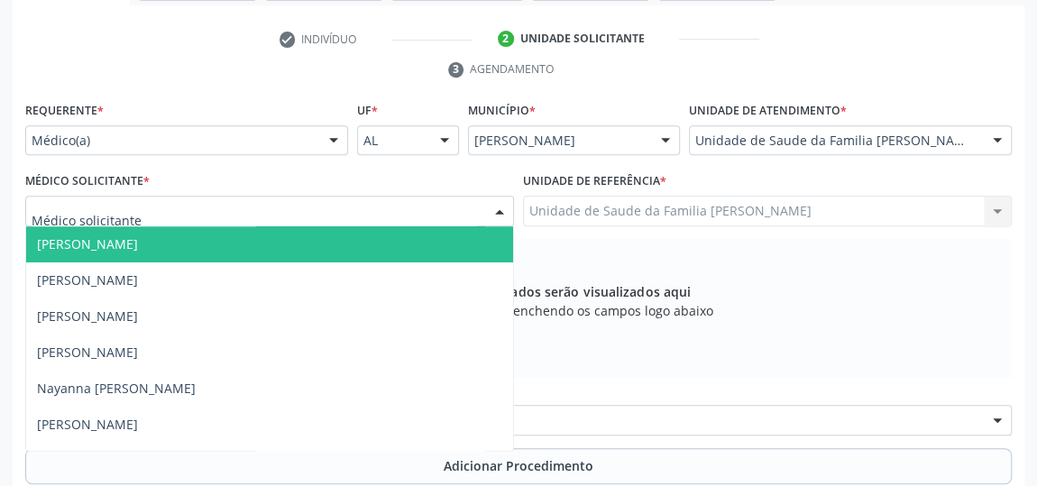
click at [112, 236] on span "[PERSON_NAME]" at bounding box center [87, 243] width 101 height 17
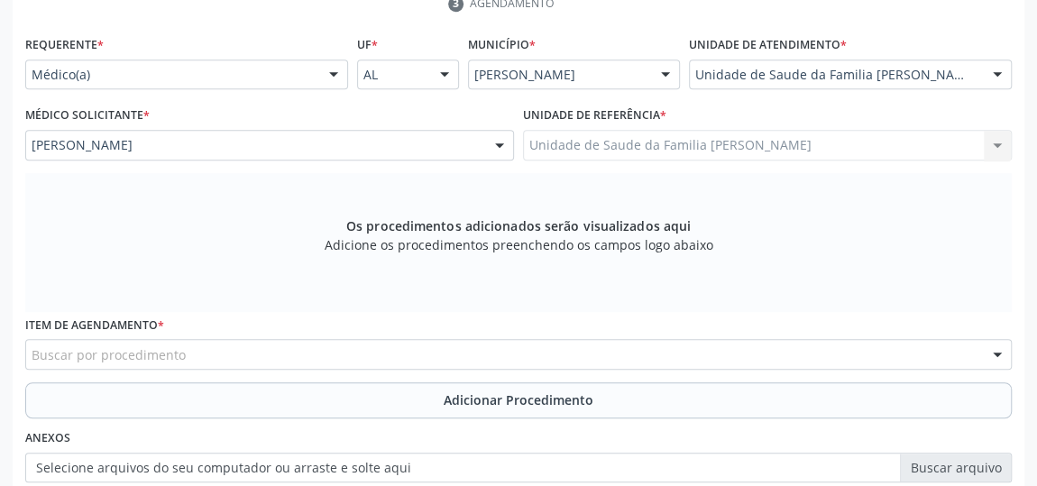
scroll to position [514, 0]
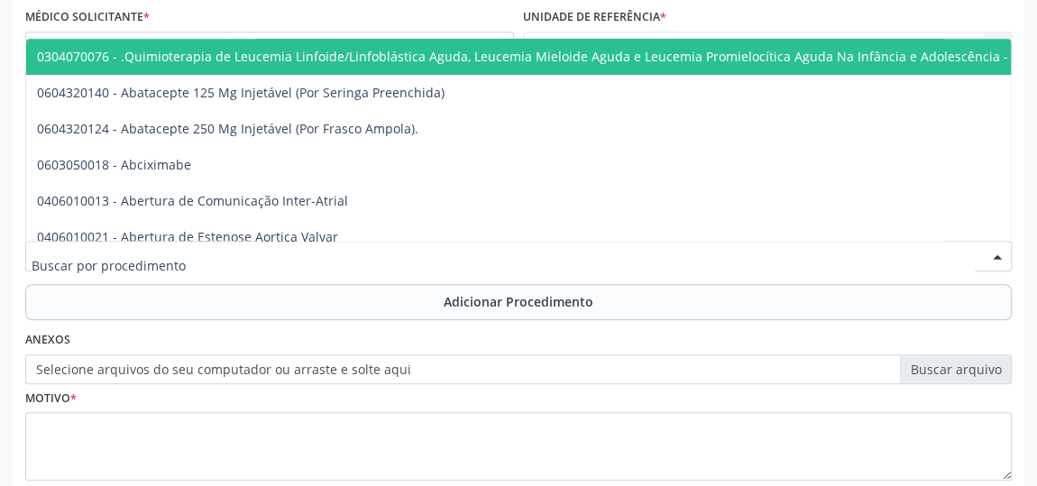
click at [187, 254] on div at bounding box center [518, 256] width 986 height 31
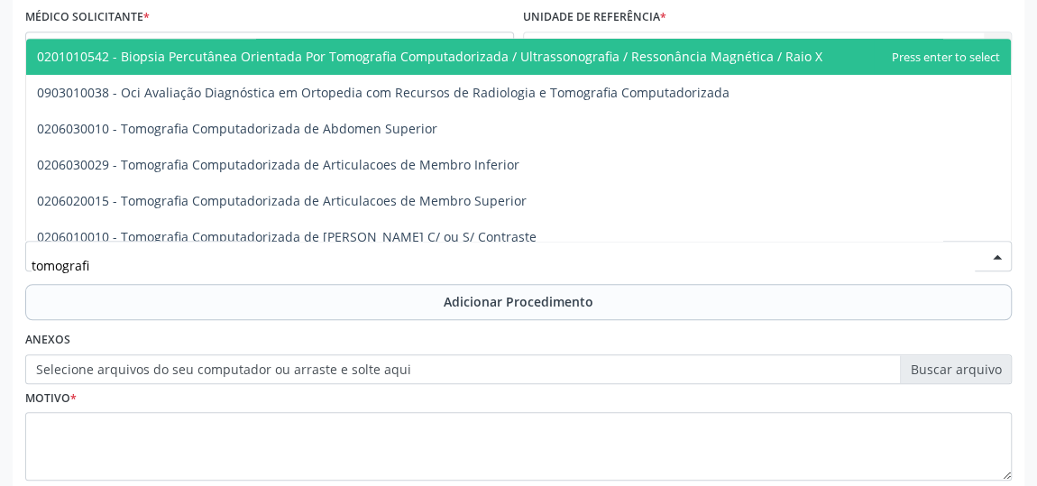
type input "tomografia"
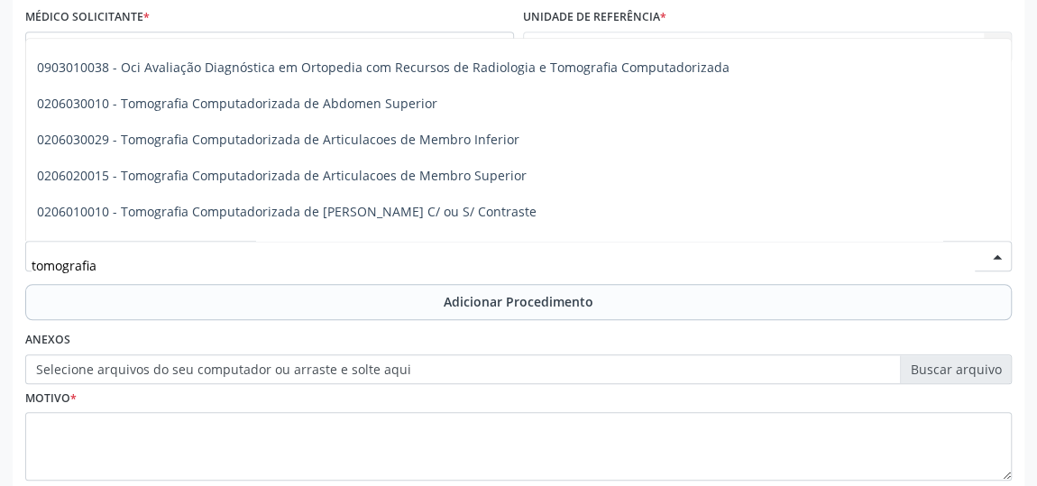
scroll to position [0, 0]
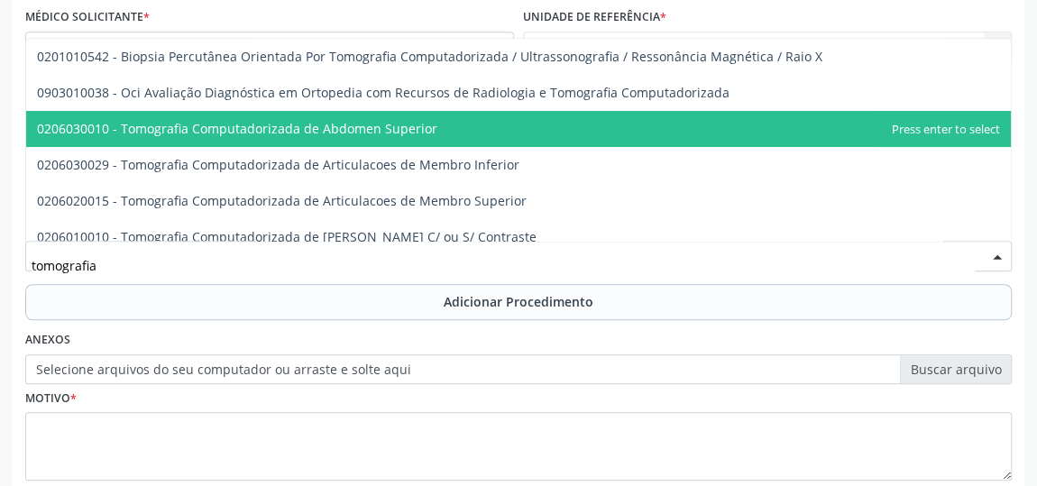
click at [438, 133] on span "0206030010 - Tomografia Computadorizada de Abdomen Superior" at bounding box center [518, 129] width 984 height 36
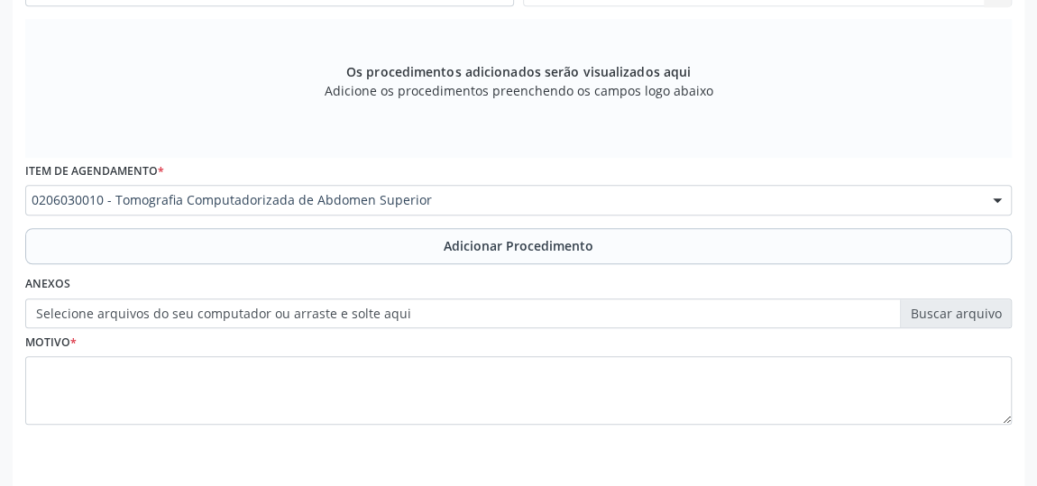
scroll to position [596, 0]
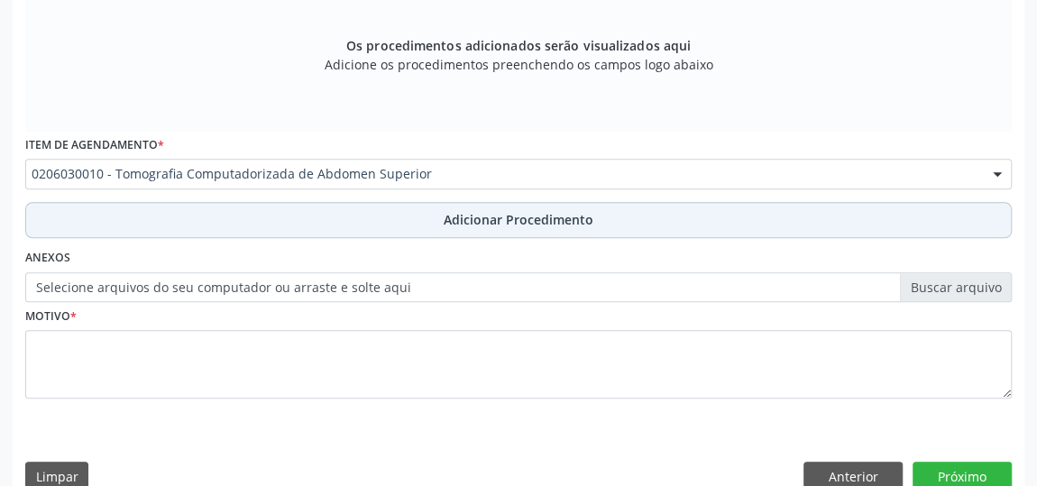
click at [480, 216] on span "Adicionar Procedimento" at bounding box center [519, 219] width 150 height 19
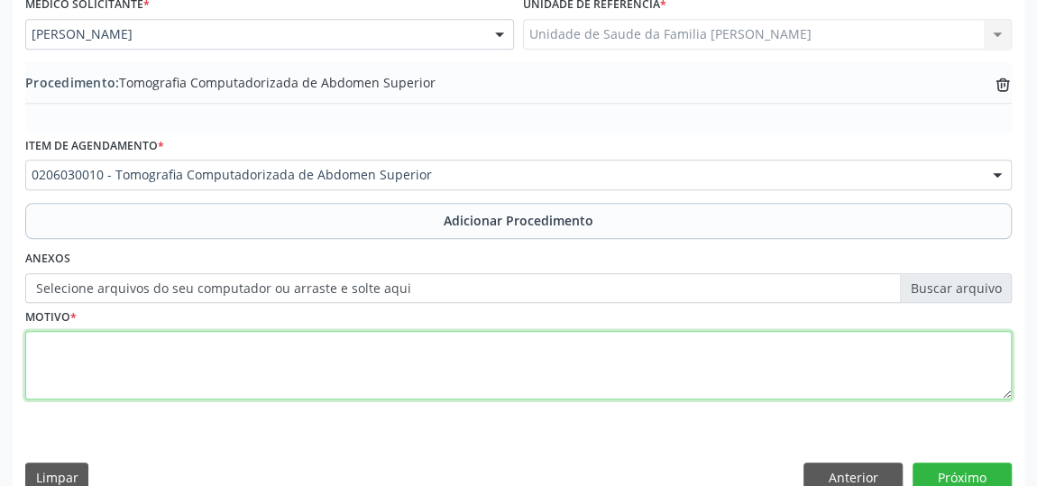
click at [88, 360] on textarea at bounding box center [518, 365] width 986 height 69
click at [312, 348] on textarea "Dor em fossa iliaca esquerda recorrente e pr" at bounding box center [518, 365] width 986 height 69
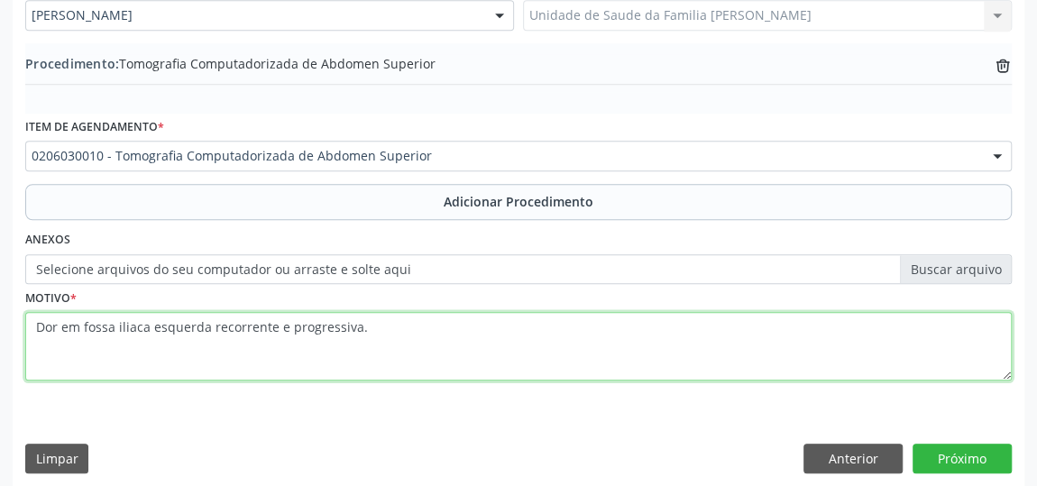
scroll to position [554, 0]
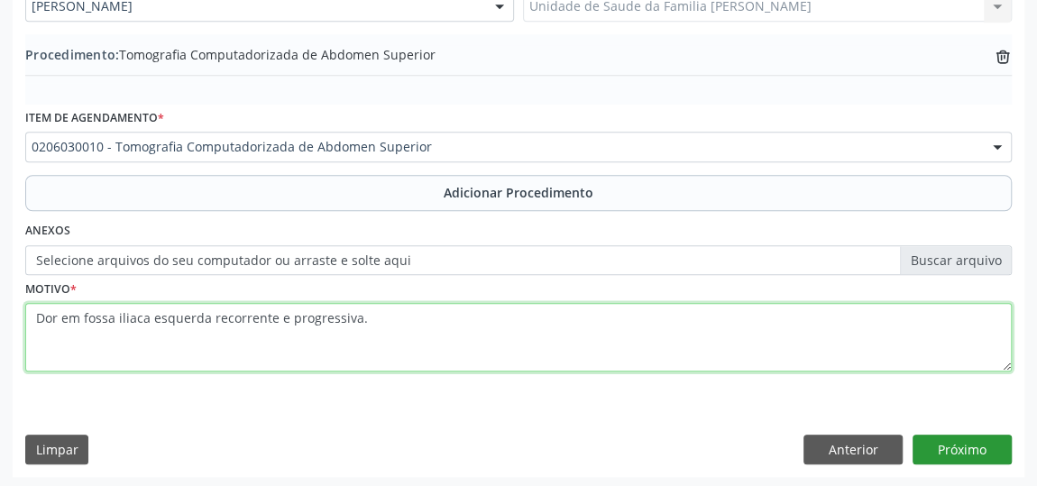
type textarea "Dor em fossa iliaca esquerda recorrente e progressiva."
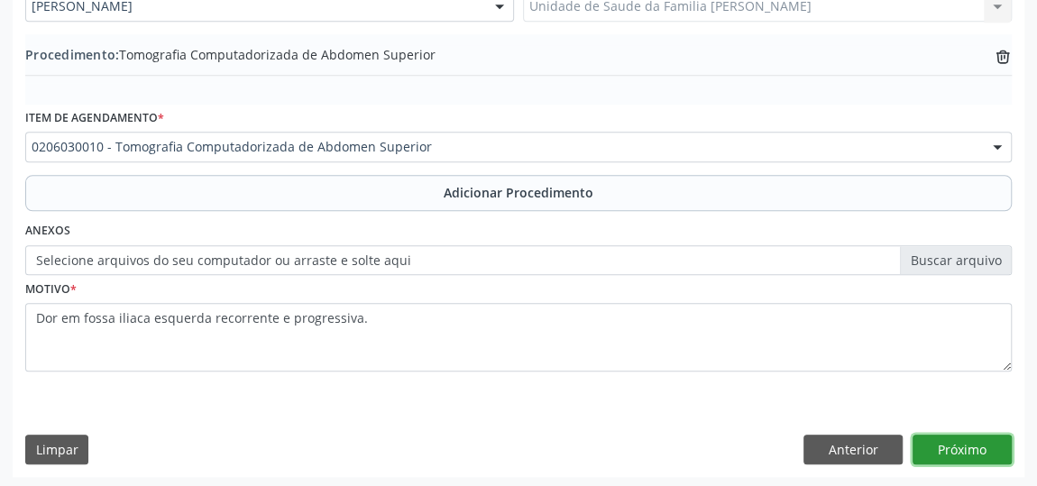
click at [952, 442] on button "Próximo" at bounding box center [961, 449] width 99 height 31
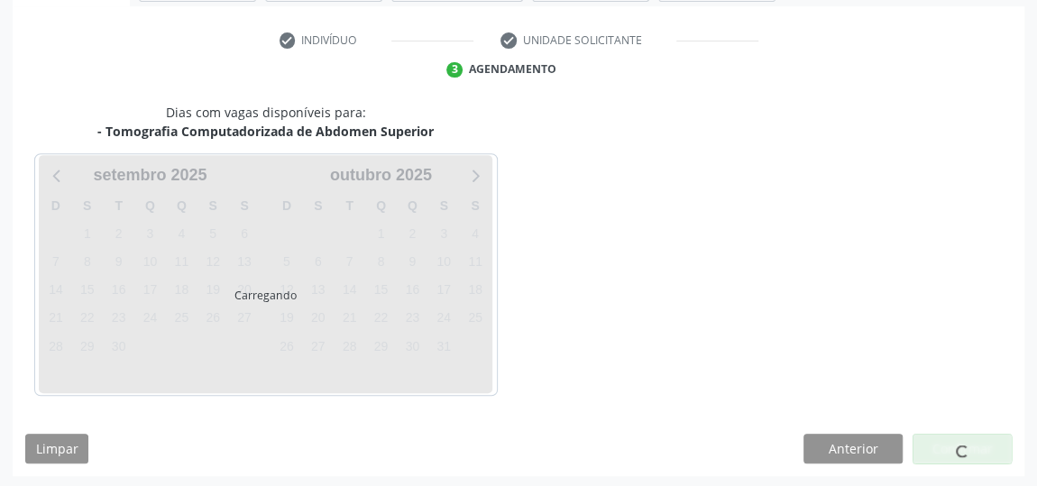
scroll to position [402, 0]
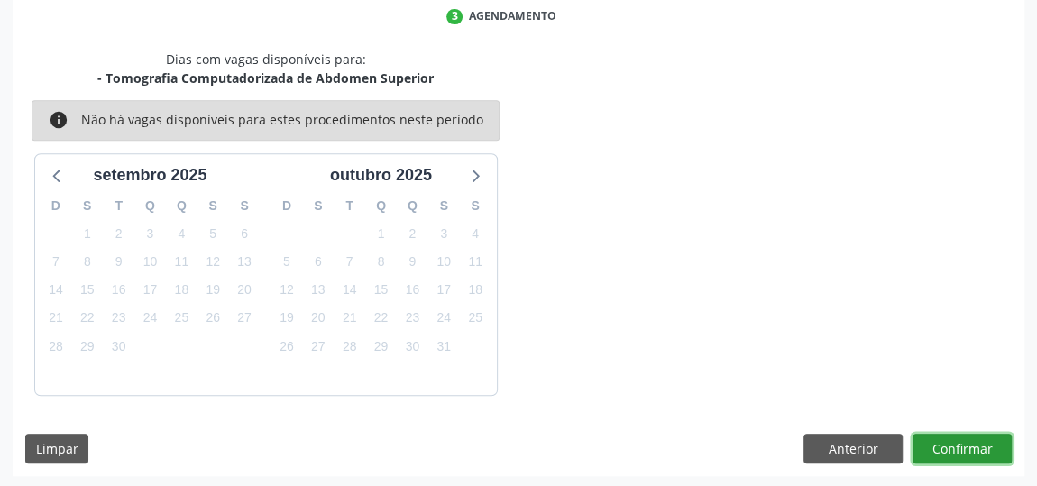
click at [948, 443] on button "Confirmar" at bounding box center [961, 449] width 99 height 31
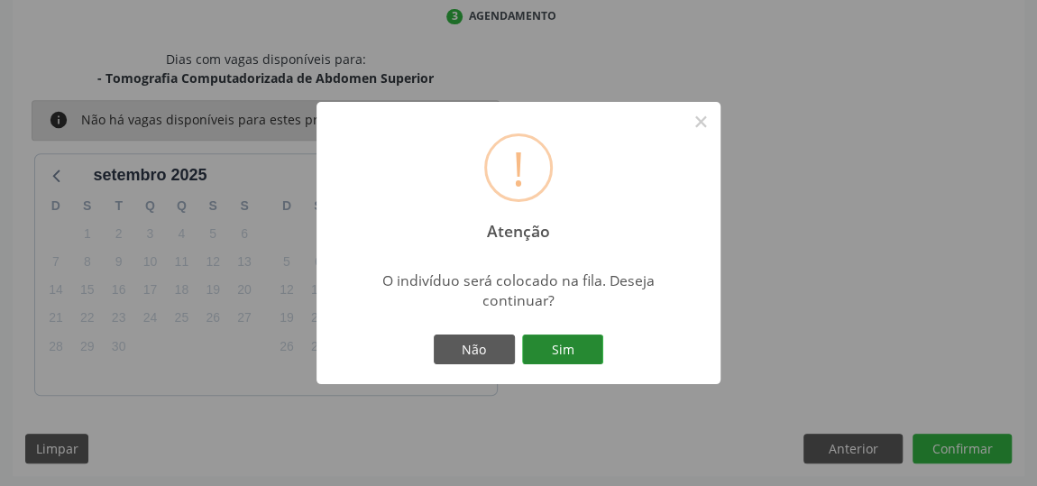
click at [590, 359] on button "Sim" at bounding box center [562, 349] width 81 height 31
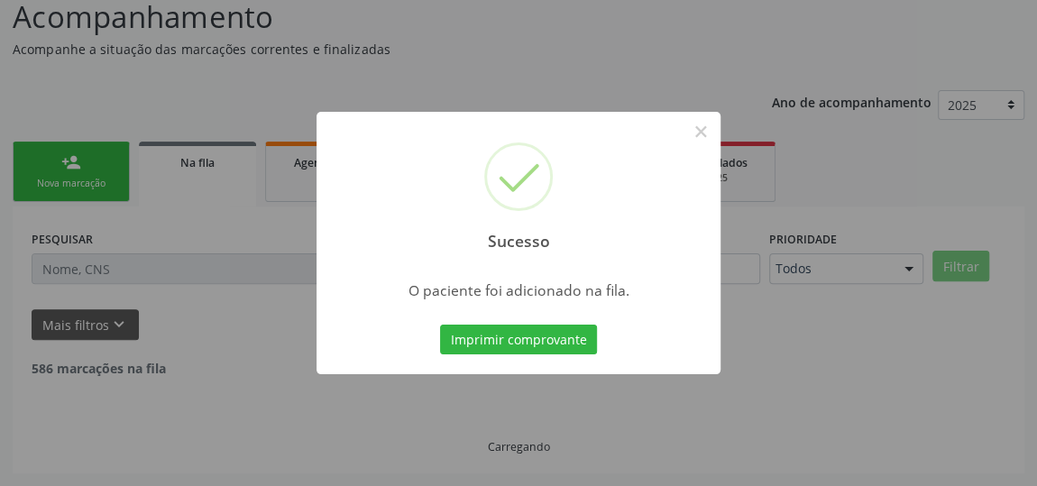
scroll to position [133, 0]
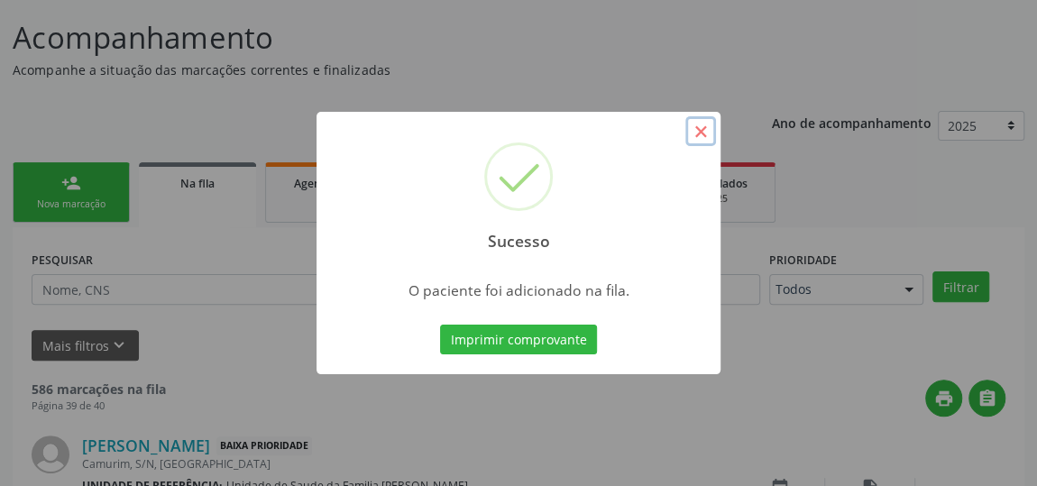
click at [698, 144] on button "×" at bounding box center [700, 131] width 31 height 31
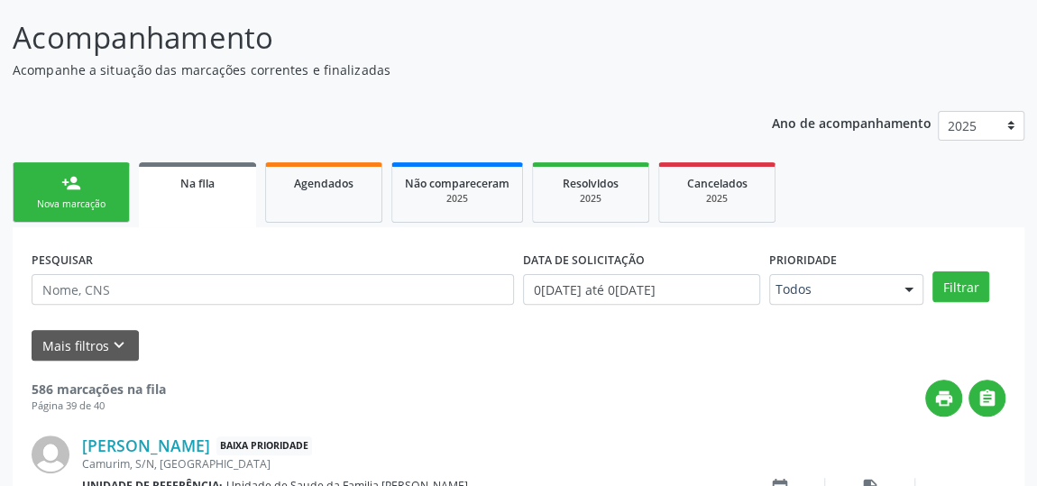
click at [66, 201] on div "Nova marcação" at bounding box center [71, 204] width 90 height 14
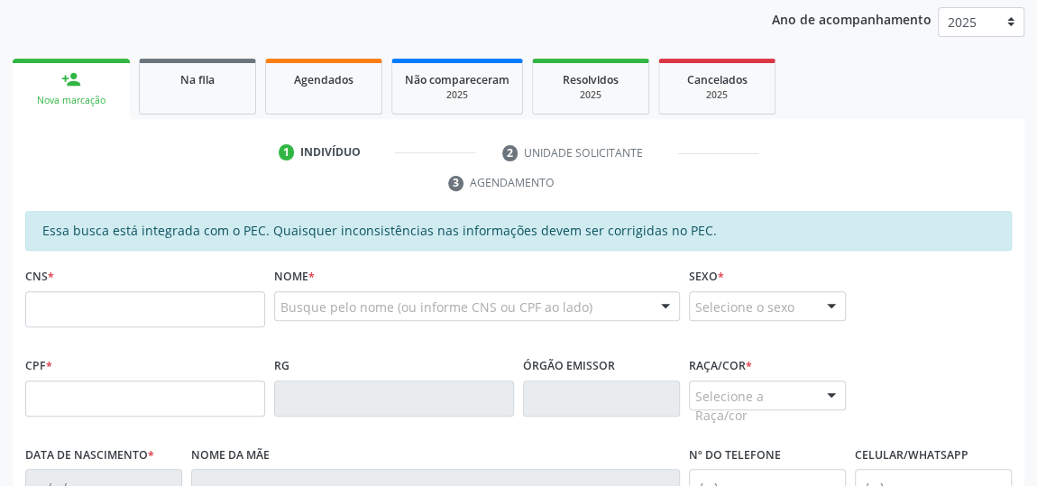
scroll to position [297, 0]
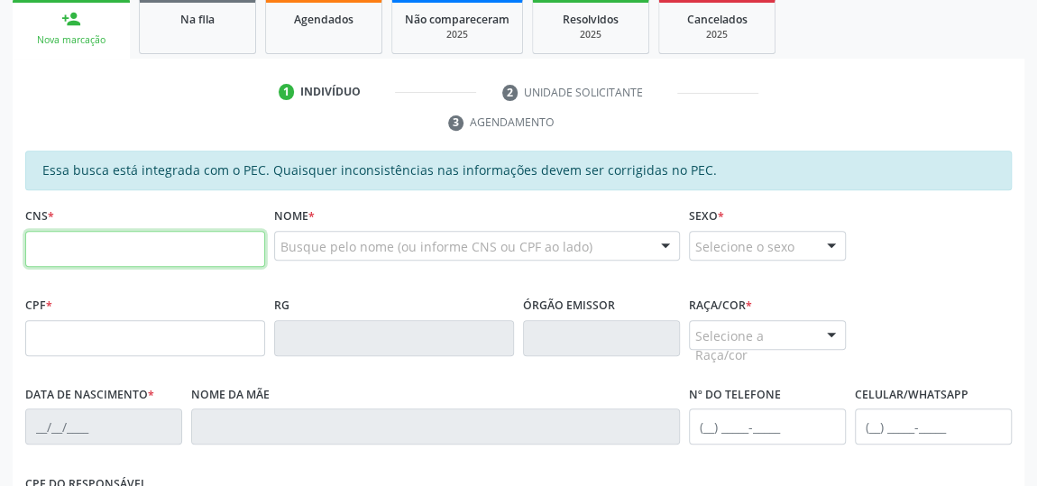
click at [66, 251] on input "text" at bounding box center [145, 249] width 240 height 36
type input "704 2042 3114 4082"
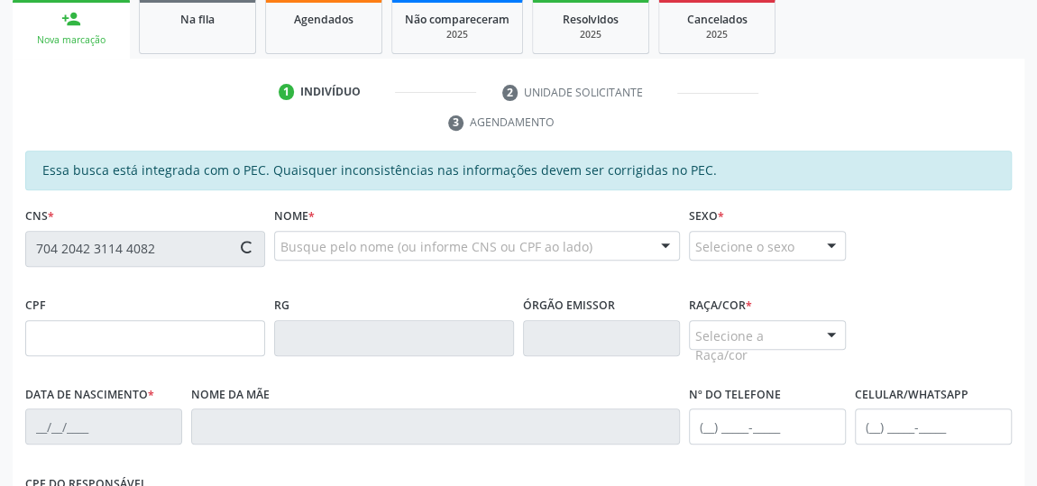
type input "923.469.284-53"
type input "0[DATE]"
type input "[PERSON_NAME]"
type input "[PHONE_NUMBER]"
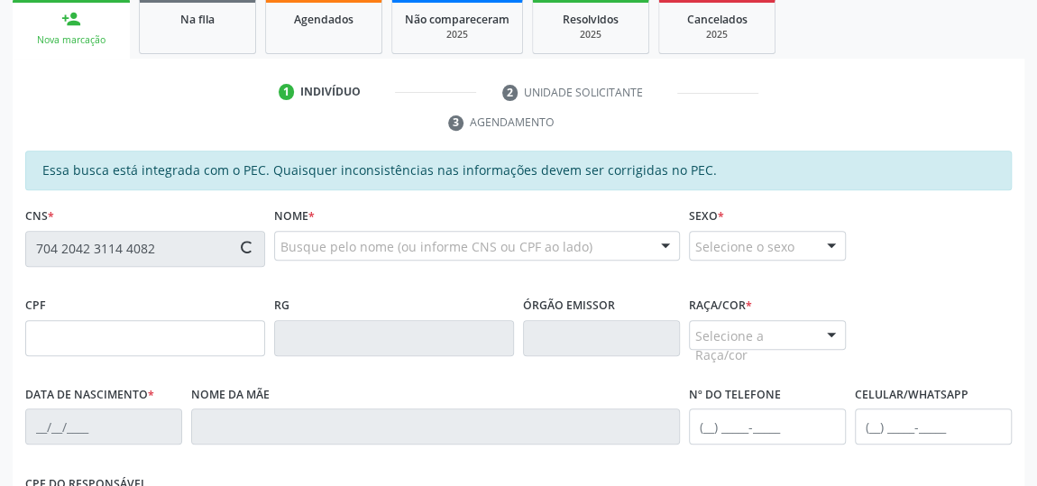
type input "S/N"
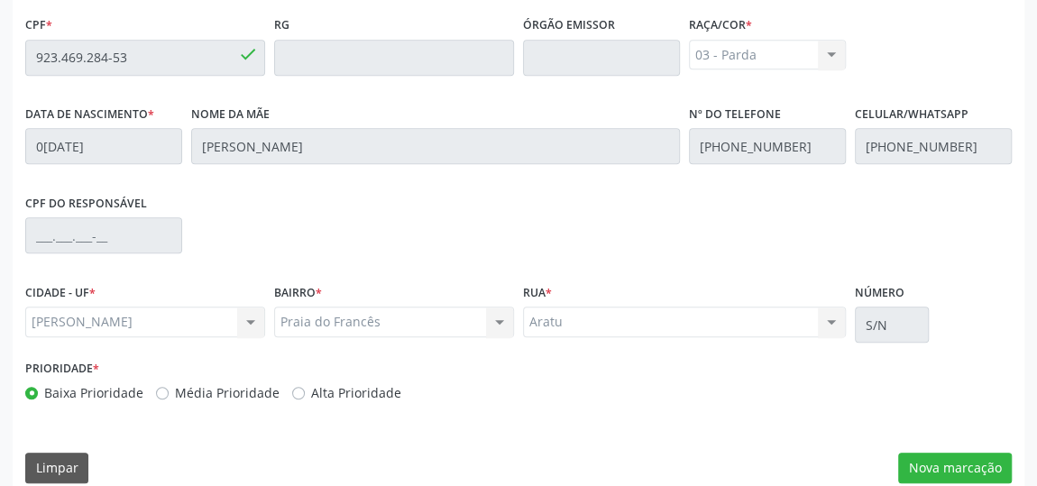
scroll to position [596, 0]
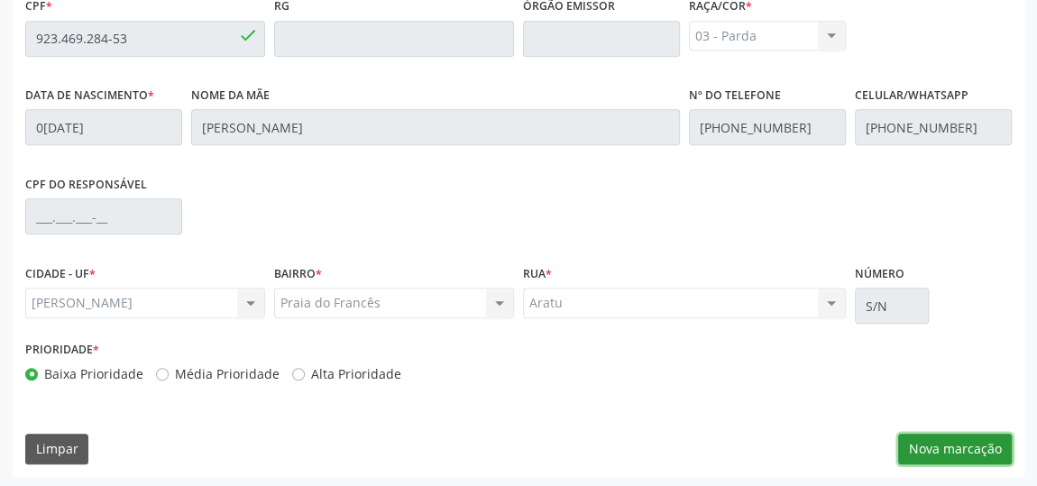
click at [970, 456] on button "Nova marcação" at bounding box center [955, 449] width 114 height 31
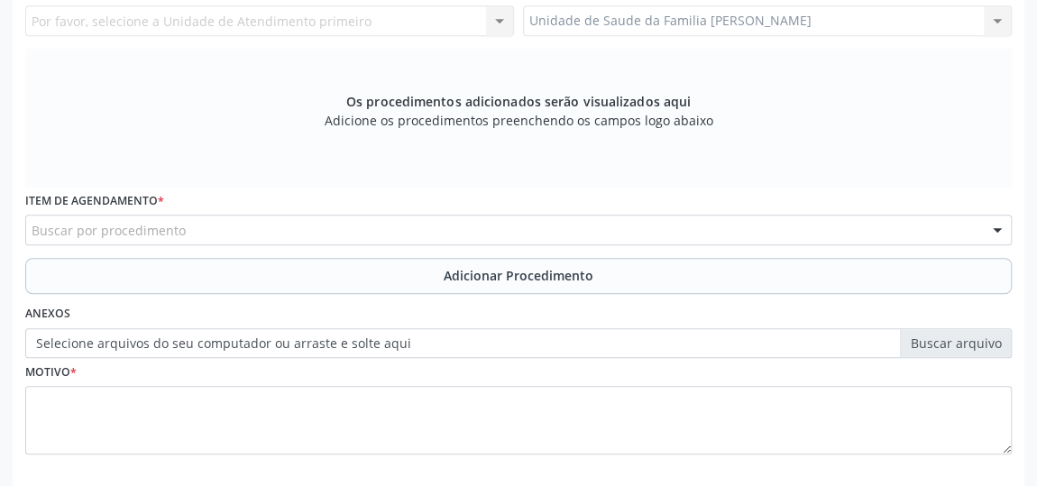
scroll to position [624, 0]
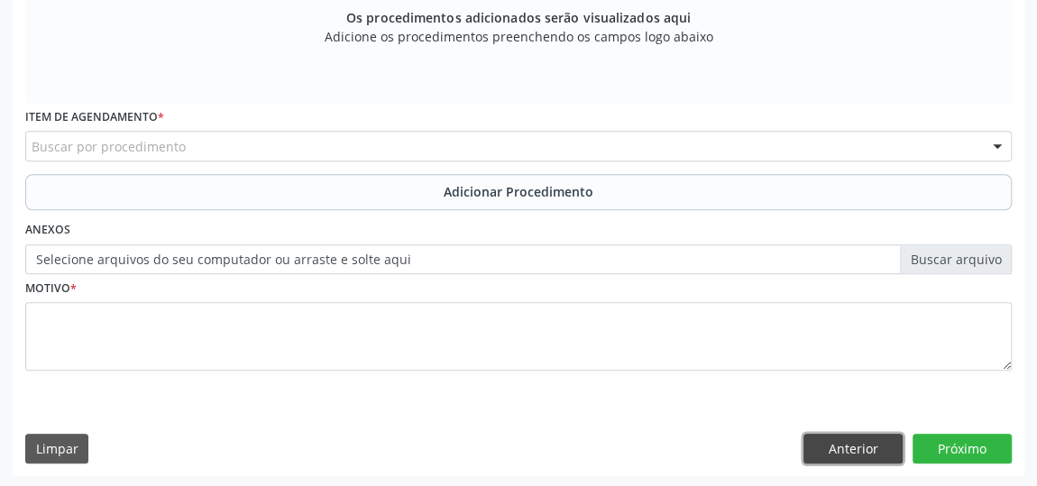
click at [852, 451] on button "Anterior" at bounding box center [852, 449] width 99 height 31
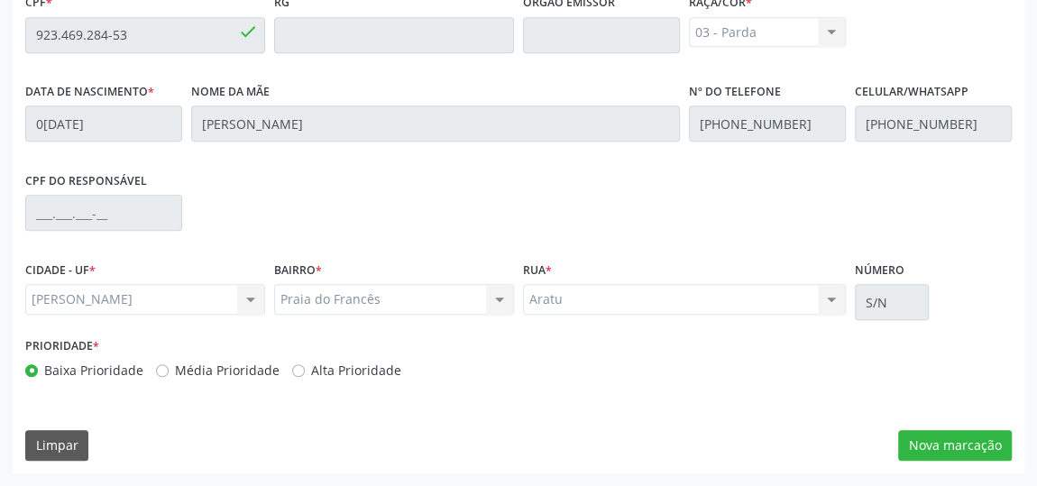
scroll to position [596, 0]
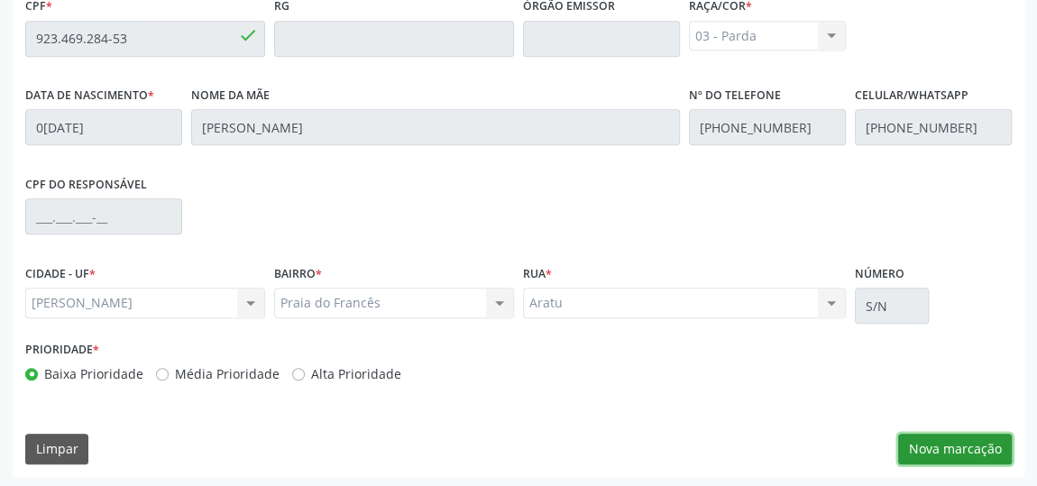
click at [958, 444] on button "Nova marcação" at bounding box center [955, 449] width 114 height 31
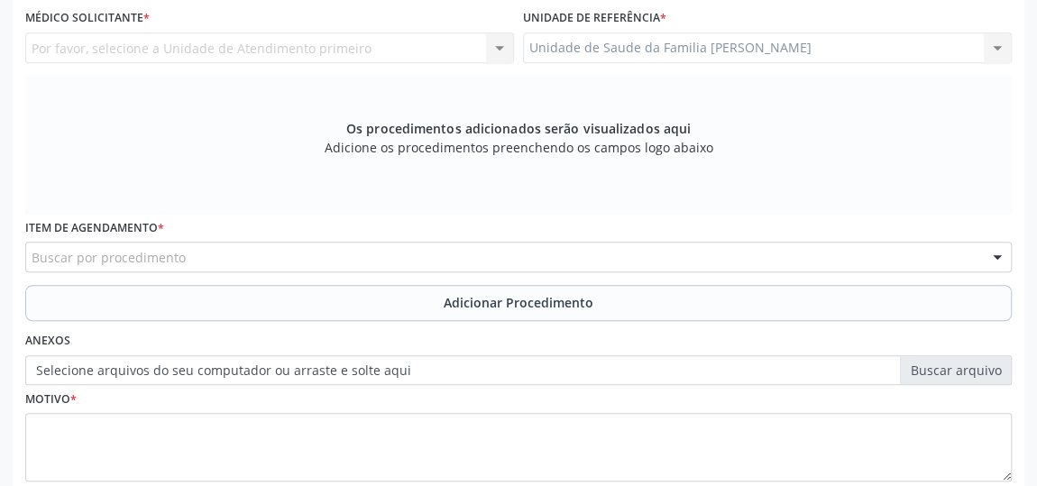
scroll to position [432, 0]
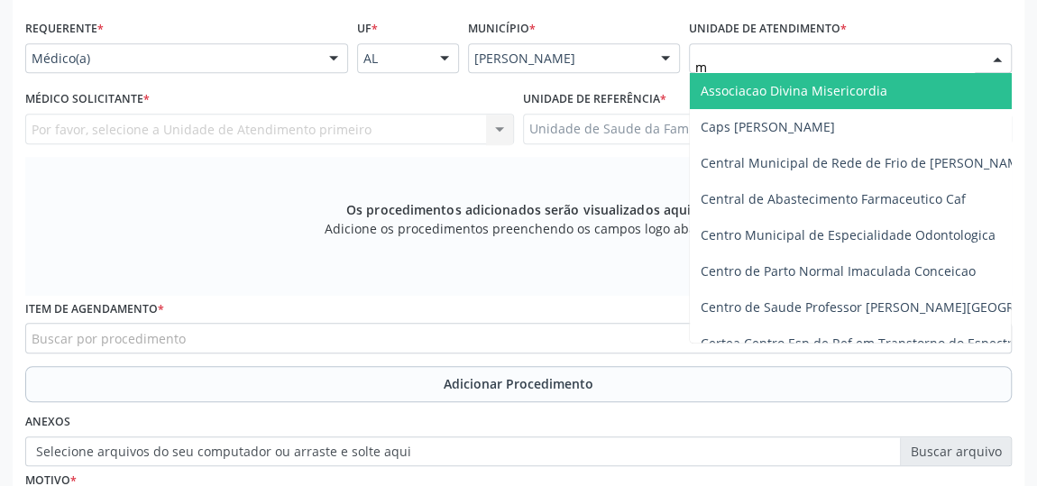
type input "me"
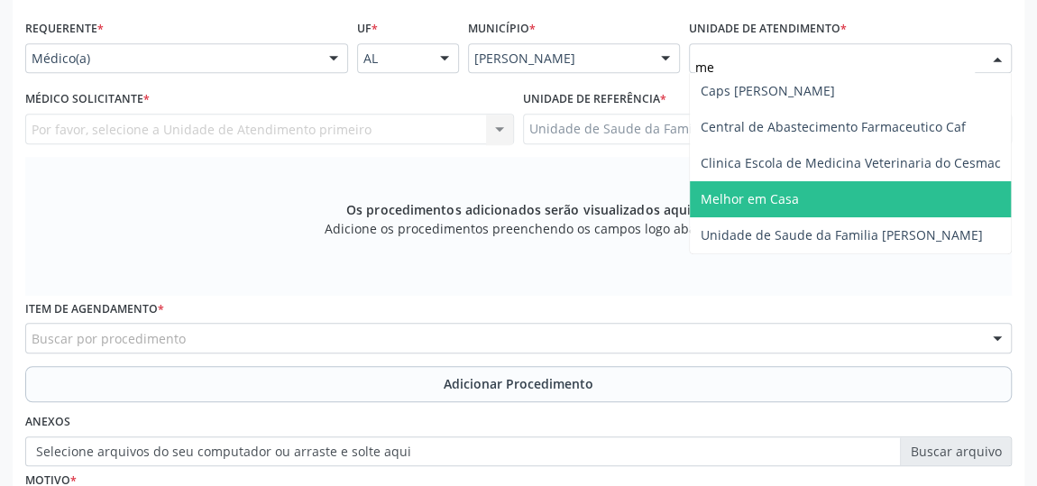
click at [754, 193] on span "Melhor em Casa" at bounding box center [749, 198] width 98 height 17
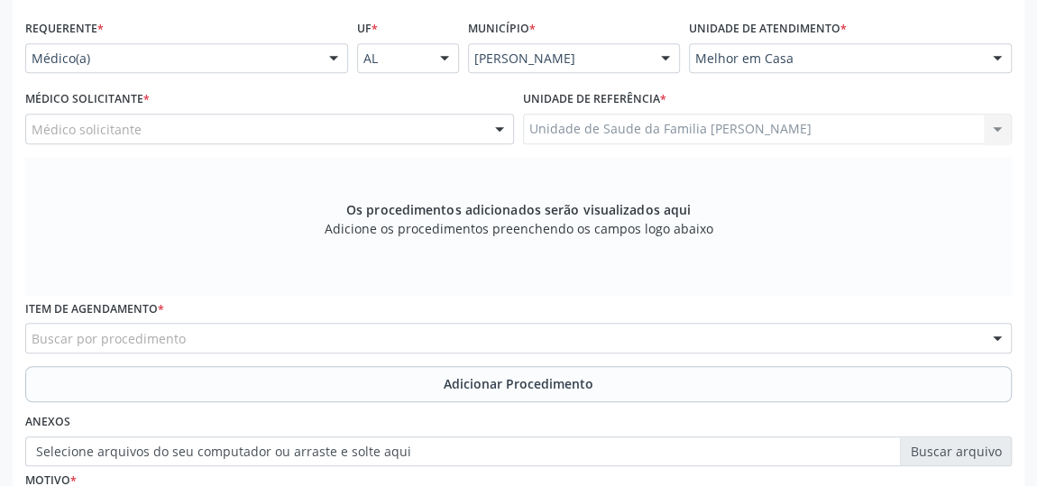
click at [57, 116] on div "Médico solicitante" at bounding box center [269, 129] width 489 height 31
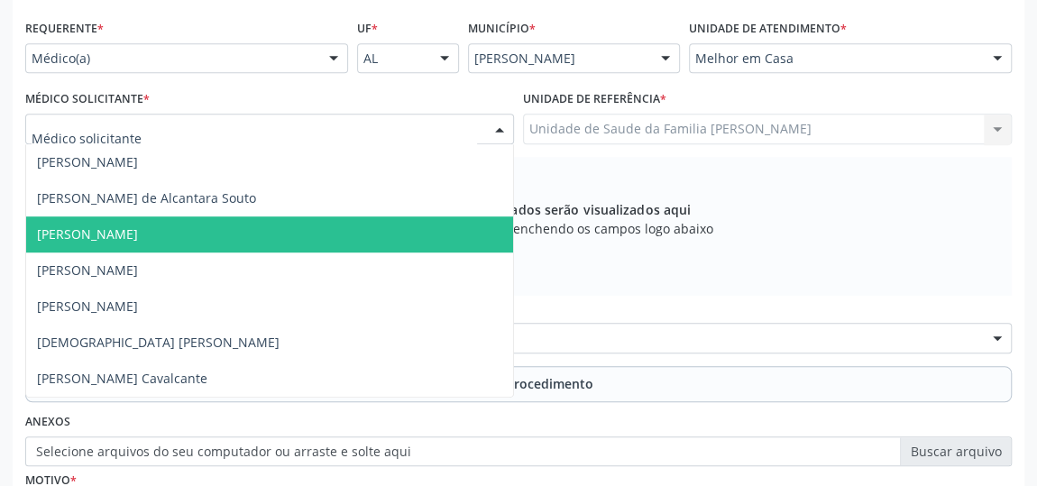
click at [87, 228] on span "[PERSON_NAME]" at bounding box center [87, 233] width 101 height 17
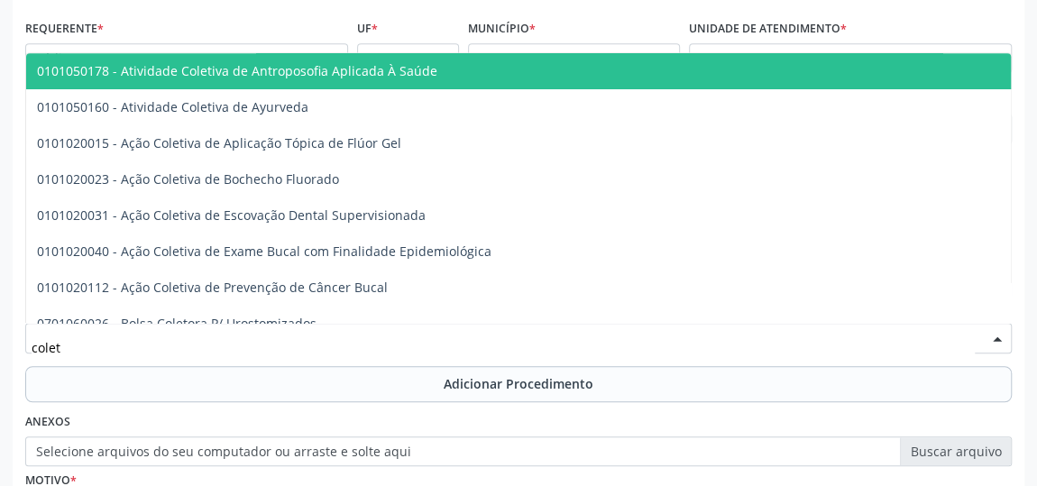
type input "coleta"
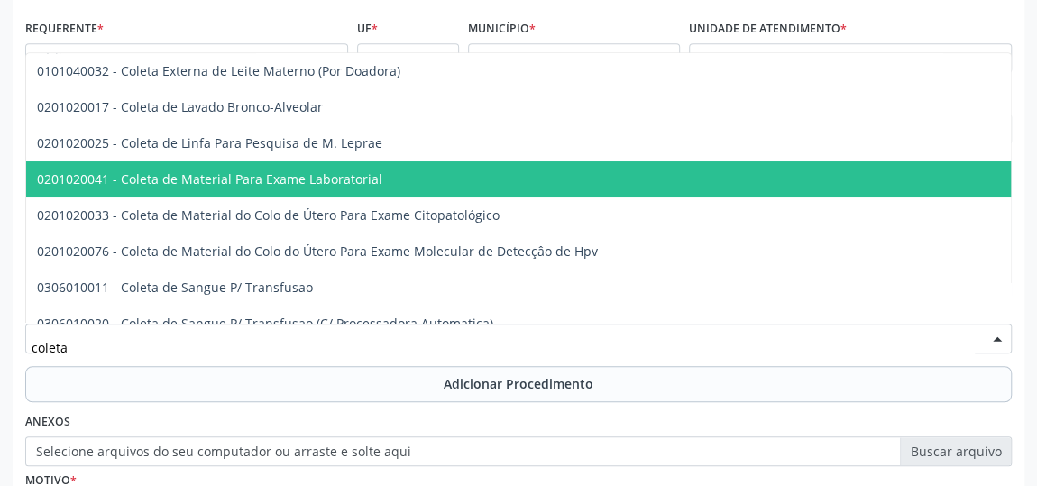
click at [284, 183] on span "0201020041 - Coleta de Material Para Exame Laboratorial" at bounding box center [209, 178] width 345 height 17
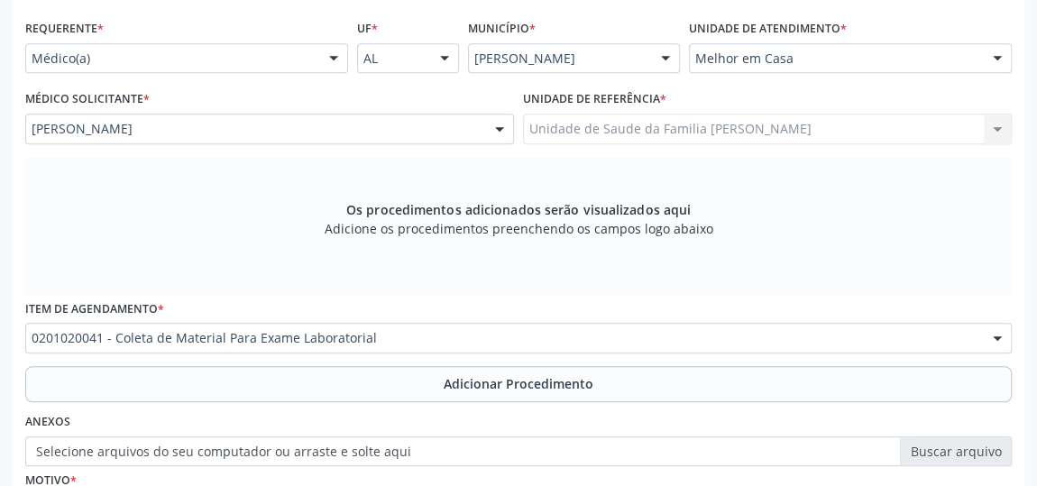
scroll to position [624, 0]
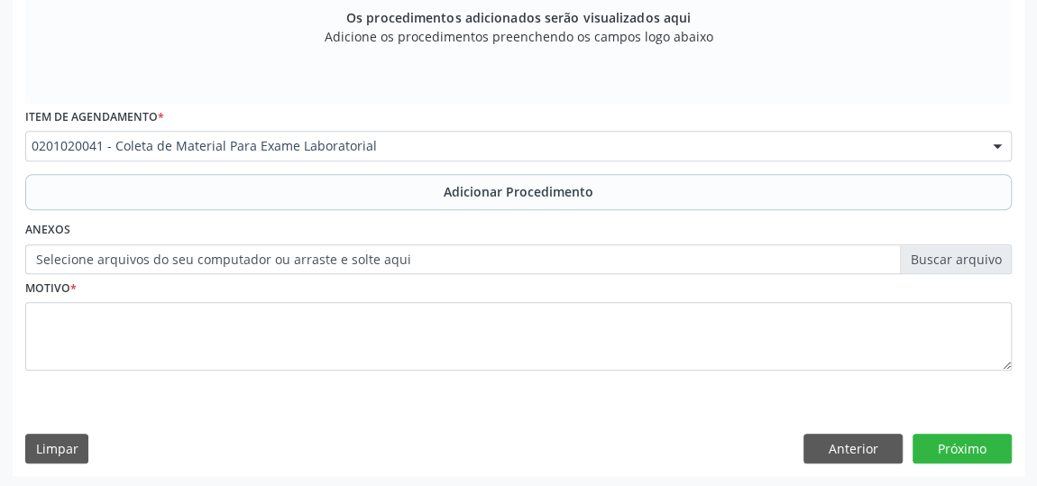
click at [477, 169] on div "Item de agendamento * 0201020041 - Coleta de Material Para Exame Laboratorial 0…" at bounding box center [518, 139] width 995 height 70
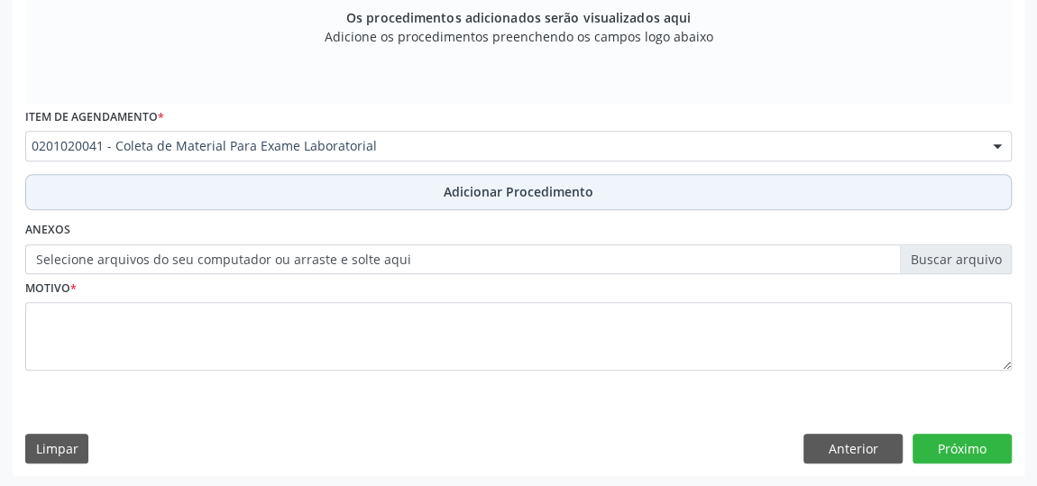
click at [480, 187] on span "Adicionar Procedimento" at bounding box center [519, 191] width 150 height 19
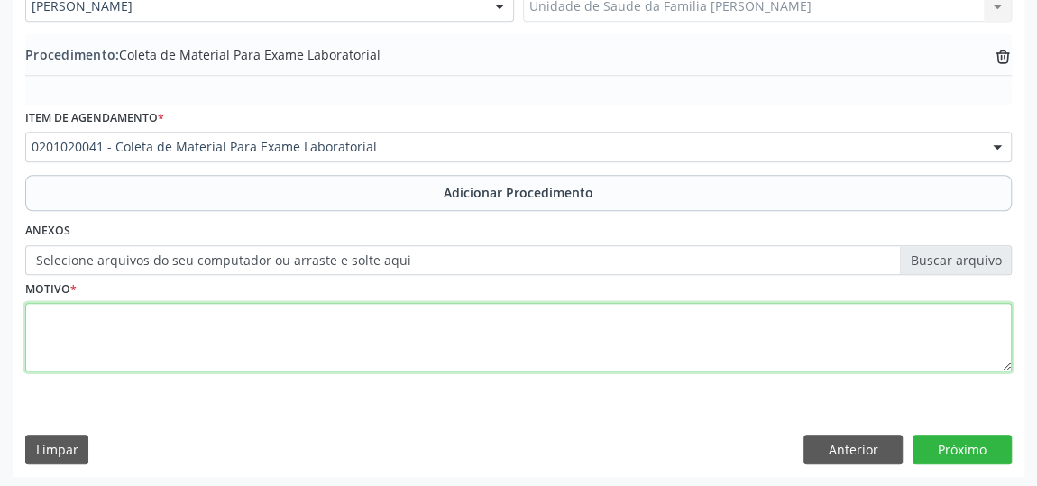
click at [39, 319] on textarea at bounding box center [518, 337] width 986 height 69
type textarea "[MEDICAL_DATA]"
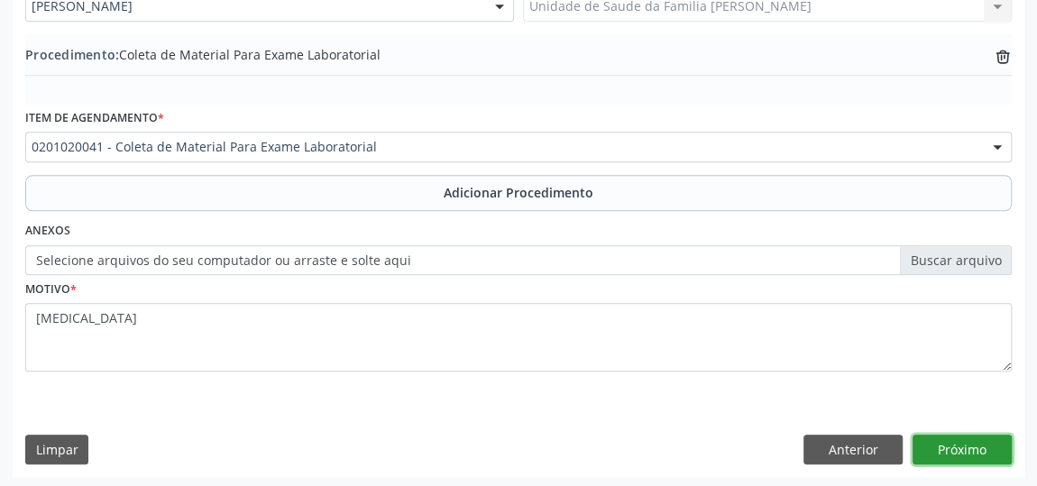
click at [974, 436] on button "Próximo" at bounding box center [961, 449] width 99 height 31
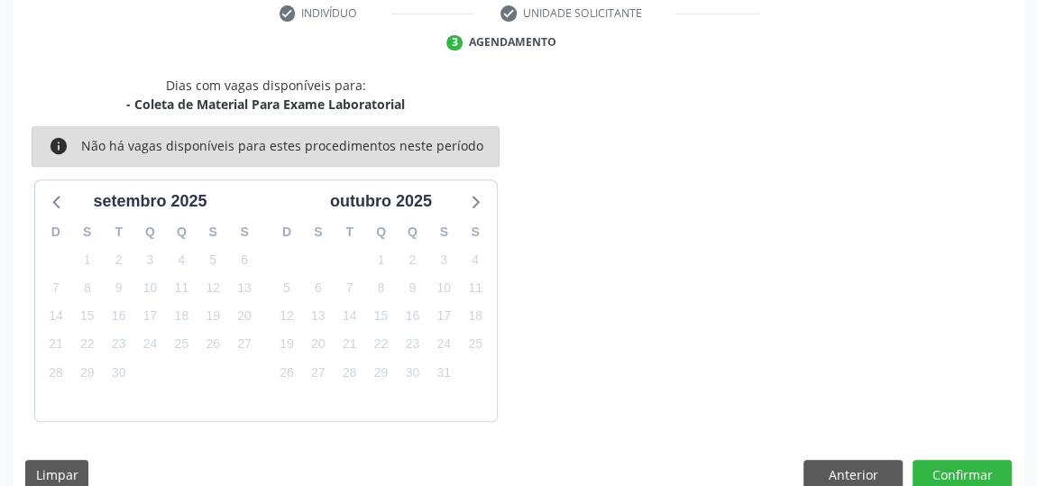
scroll to position [402, 0]
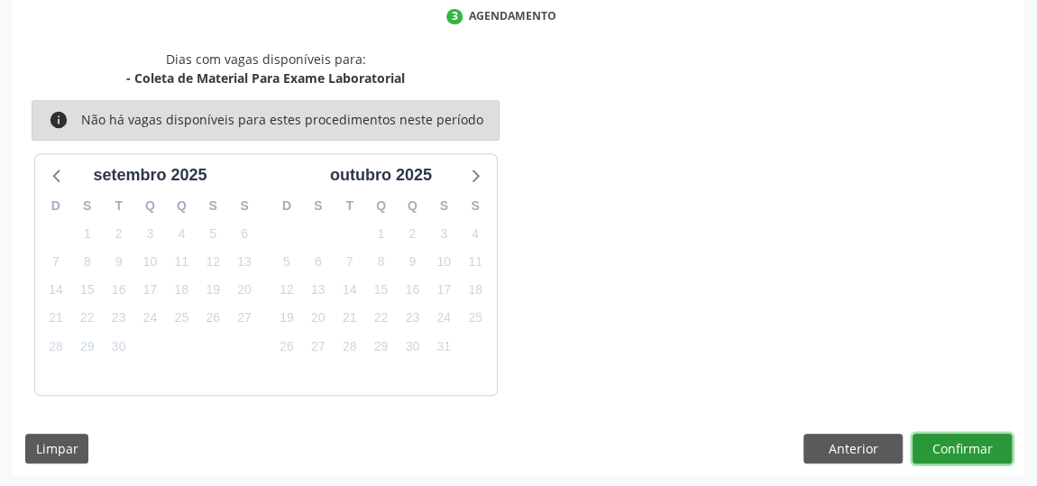
click at [976, 439] on button "Confirmar" at bounding box center [961, 449] width 99 height 31
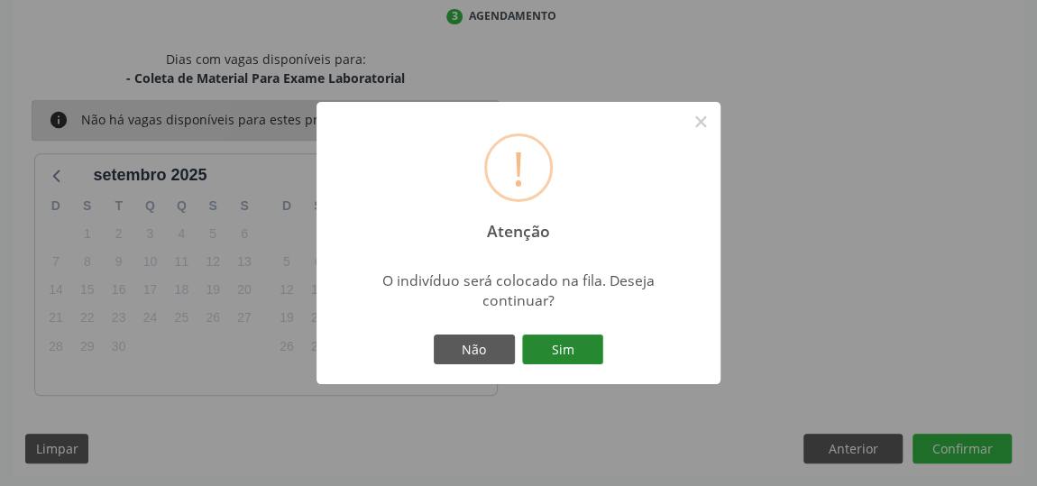
click at [584, 350] on button "Sim" at bounding box center [562, 349] width 81 height 31
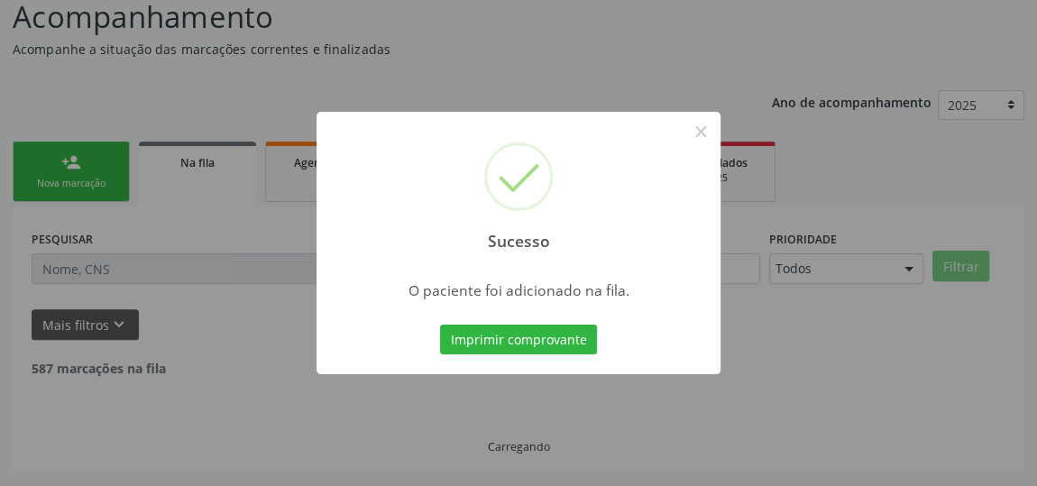
scroll to position [133, 0]
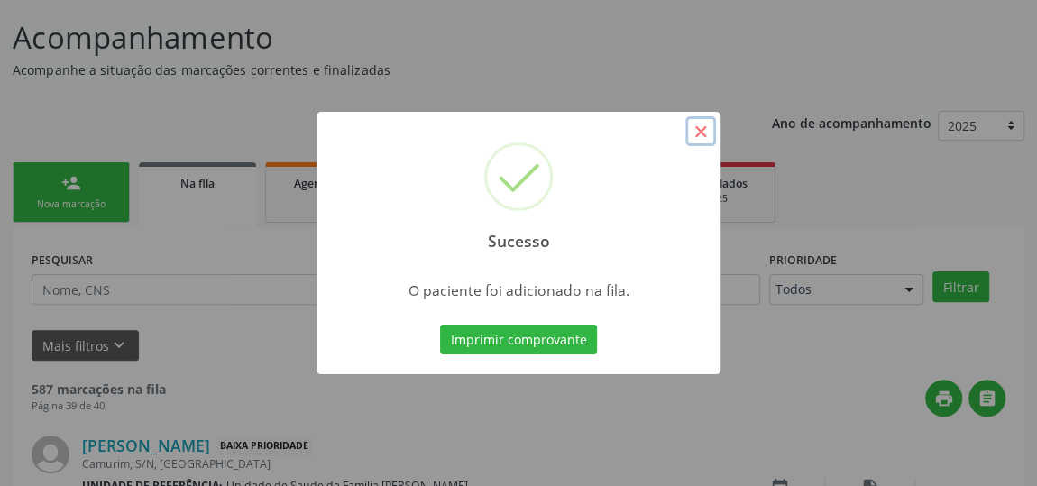
click at [702, 126] on button "×" at bounding box center [700, 131] width 31 height 31
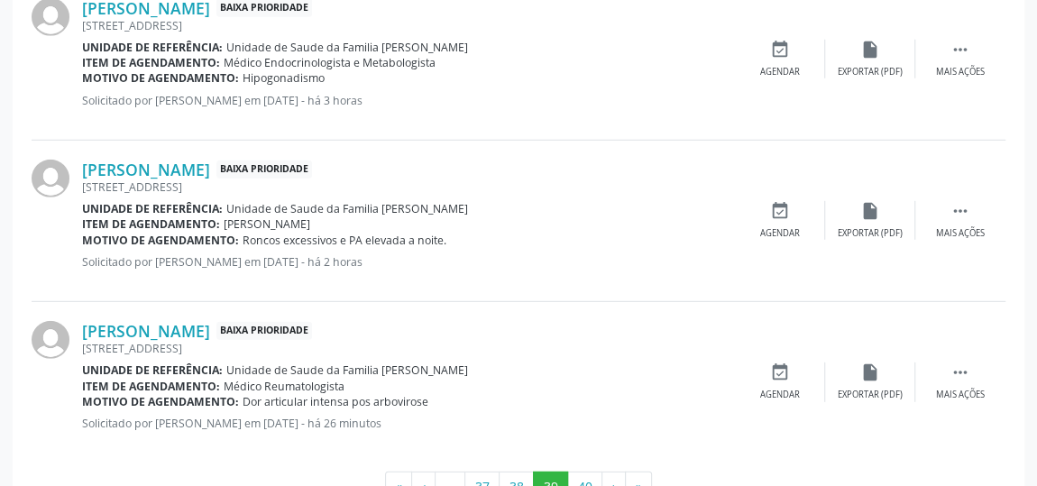
scroll to position [2559, 0]
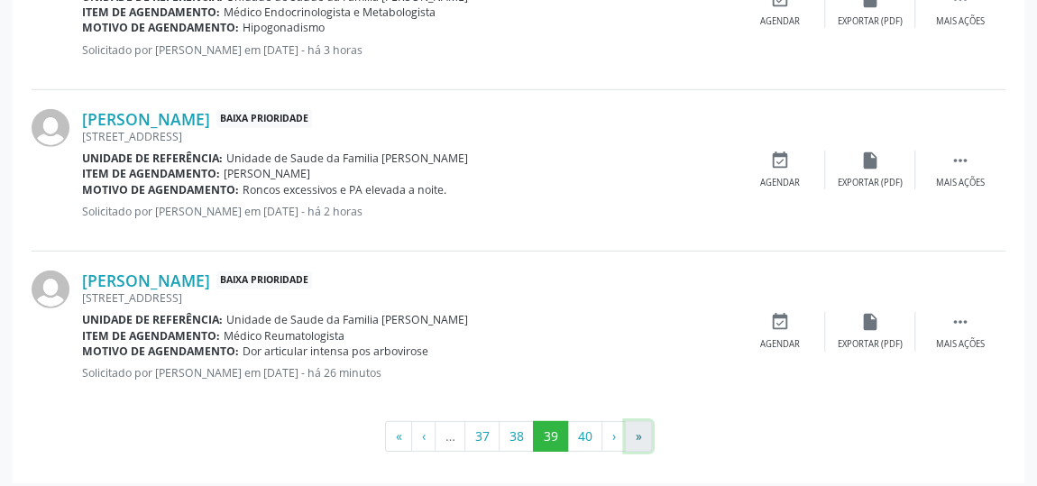
click at [627, 421] on button "»" at bounding box center [638, 436] width 27 height 31
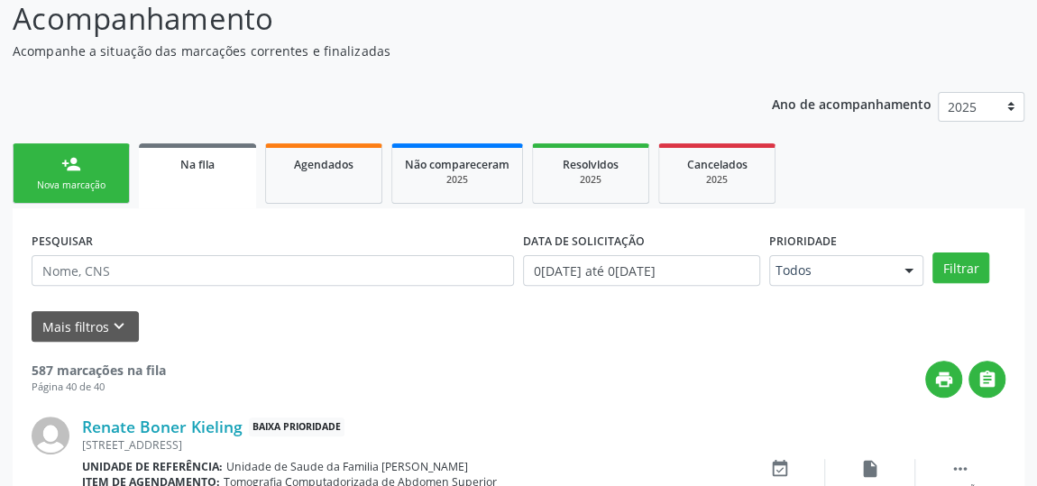
scroll to position [465, 0]
